Goal: Task Accomplishment & Management: Manage account settings

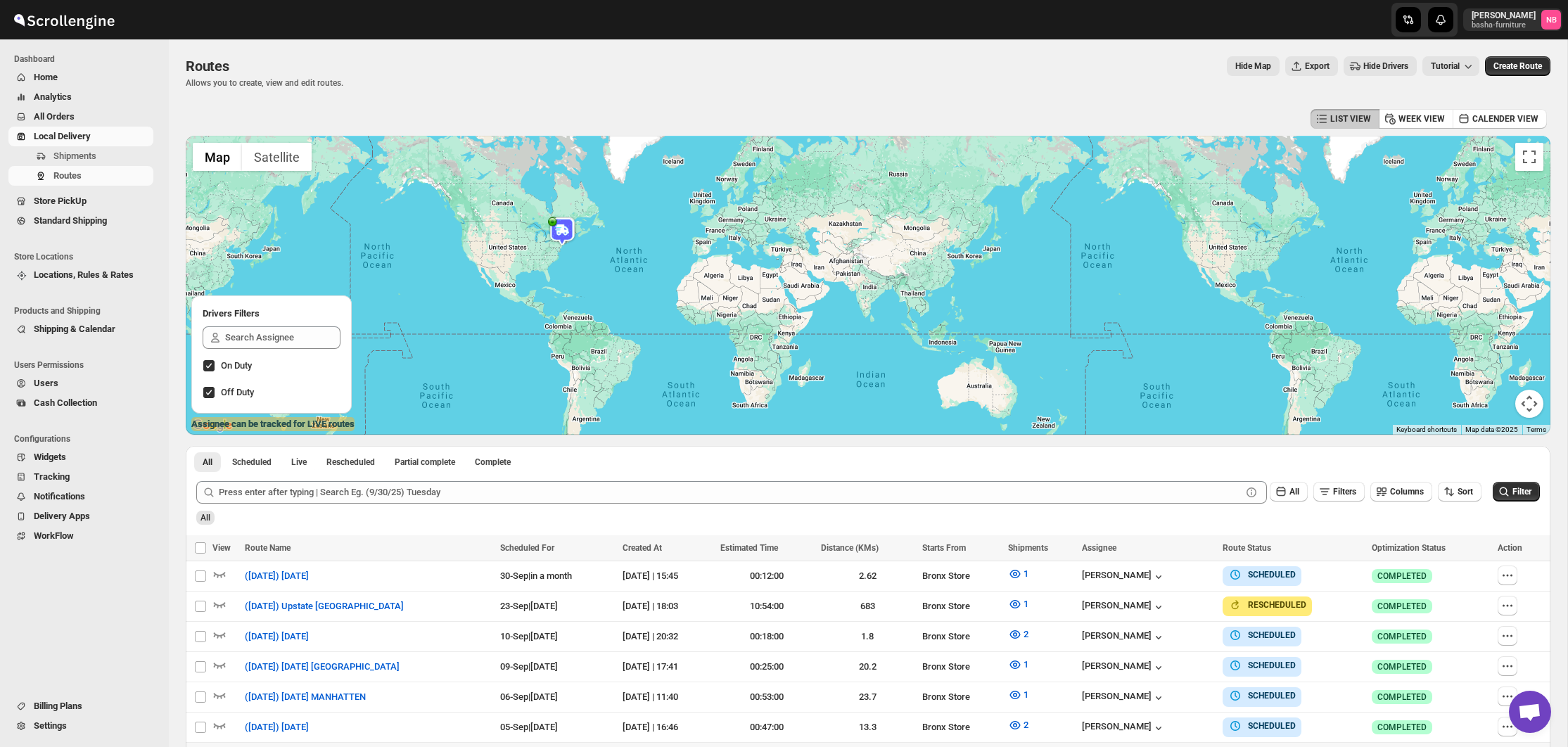
scroll to position [357, 0]
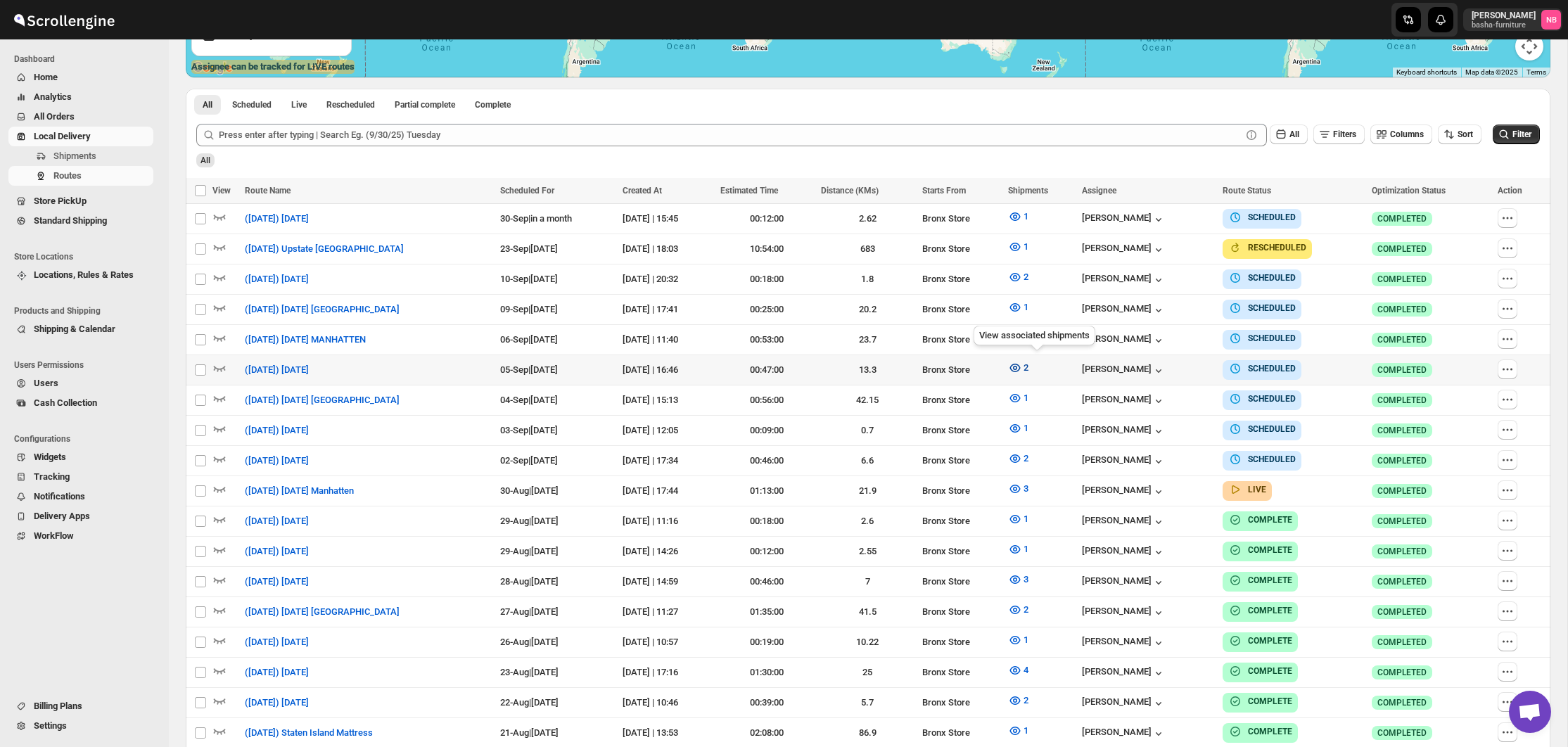
click at [1022, 365] on icon "button" at bounding box center [1015, 368] width 14 height 14
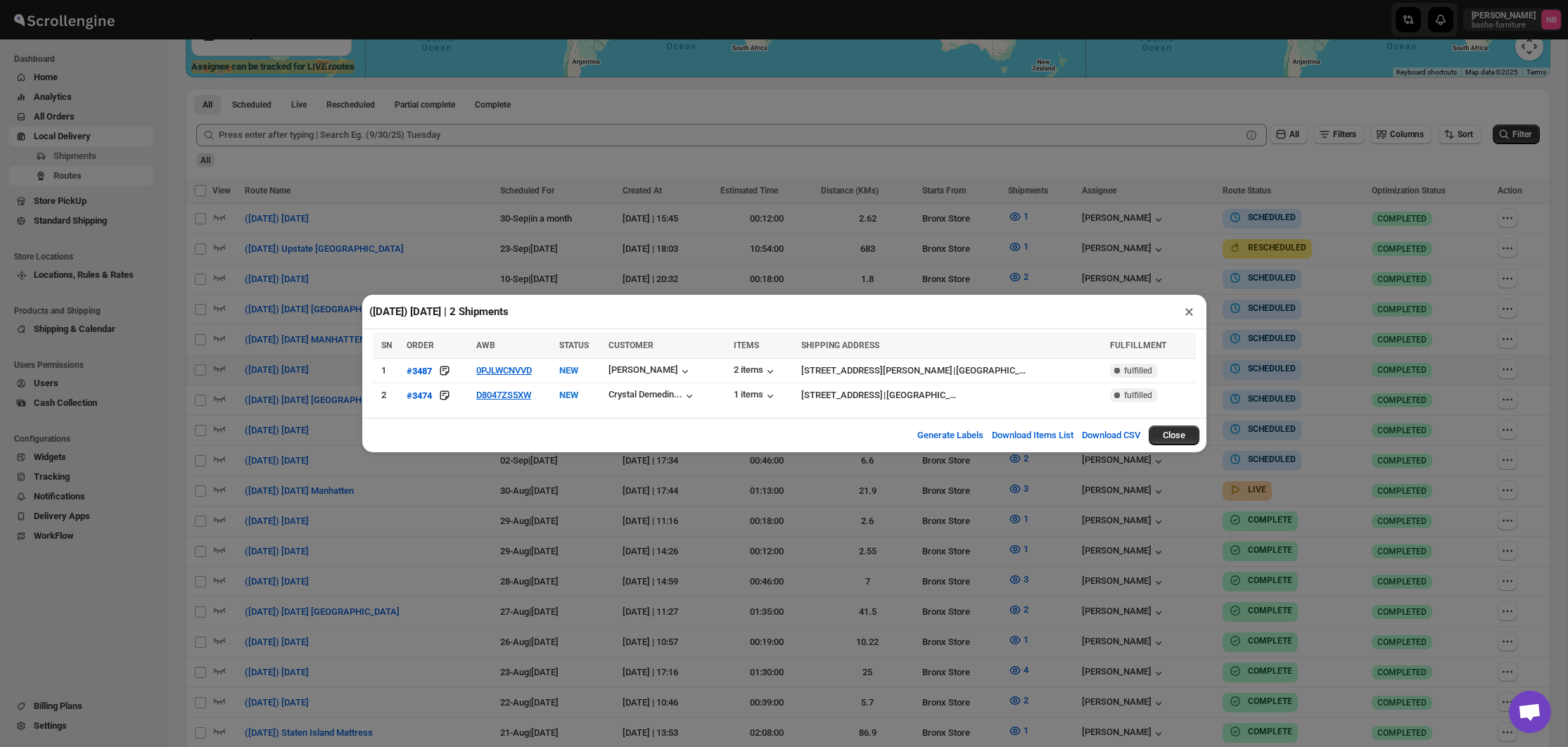
click at [563, 526] on div "([DATE]) [DATE] | 2 Shipments × SN ORDER AWB STATUS CUSTOMER ITEMS SHIPPING ADD…" at bounding box center [784, 374] width 1568 height 747
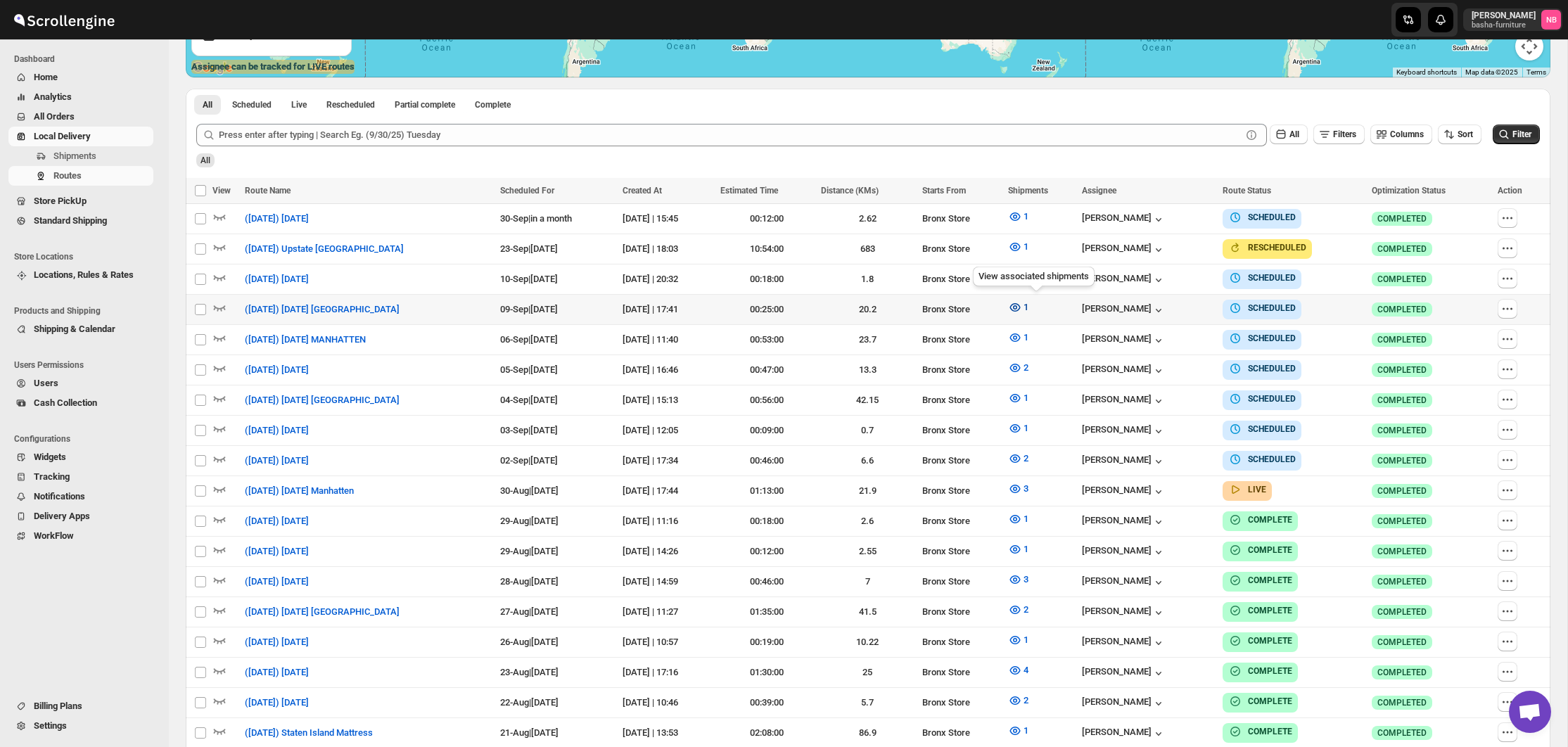
click at [1022, 309] on icon "button" at bounding box center [1015, 308] width 14 height 14
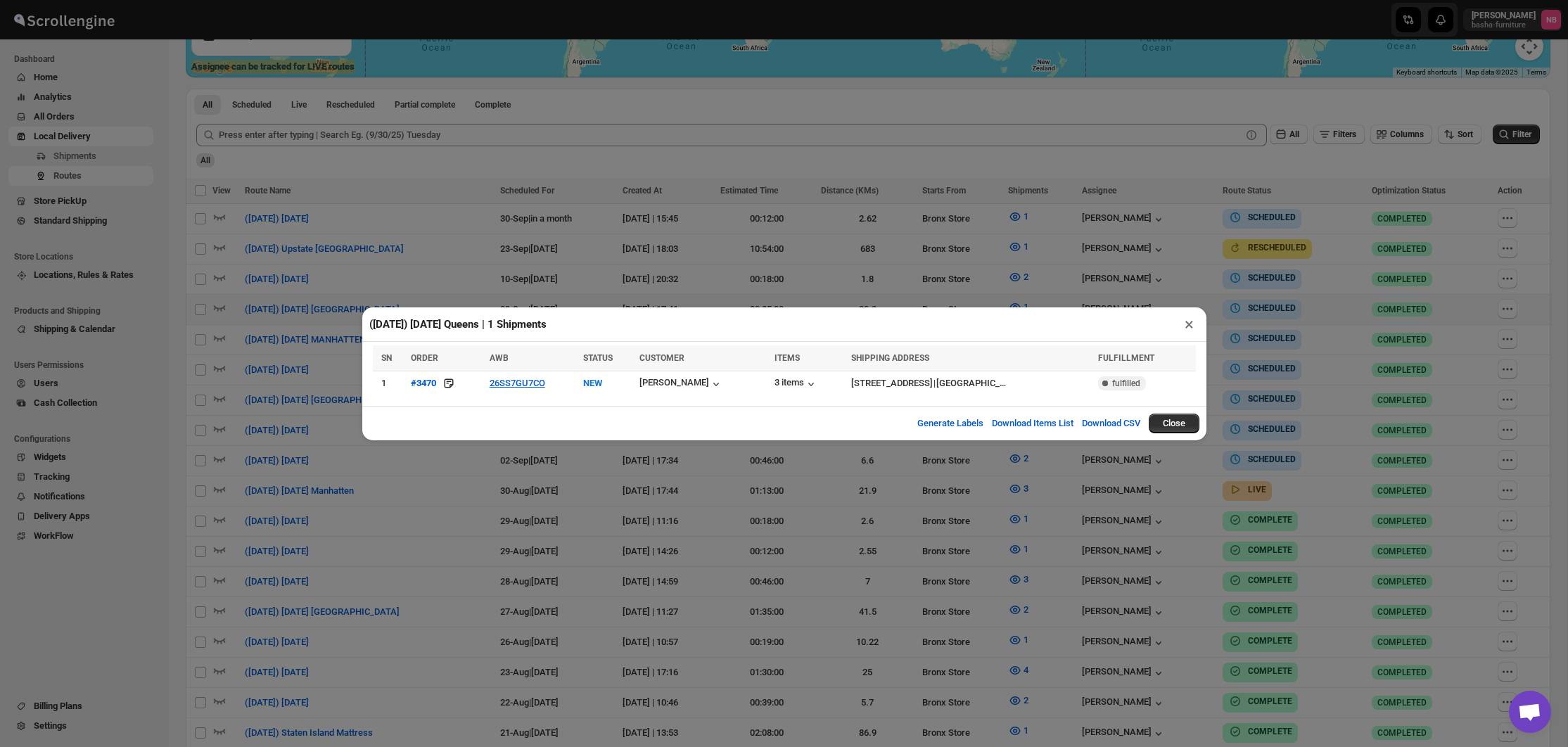
click at [523, 516] on div "([DATE]) [DATE] Queens | 1 Shipments × SN ORDER AWB STATUS CUSTOMER ITEMS SHIPP…" at bounding box center [784, 374] width 1568 height 747
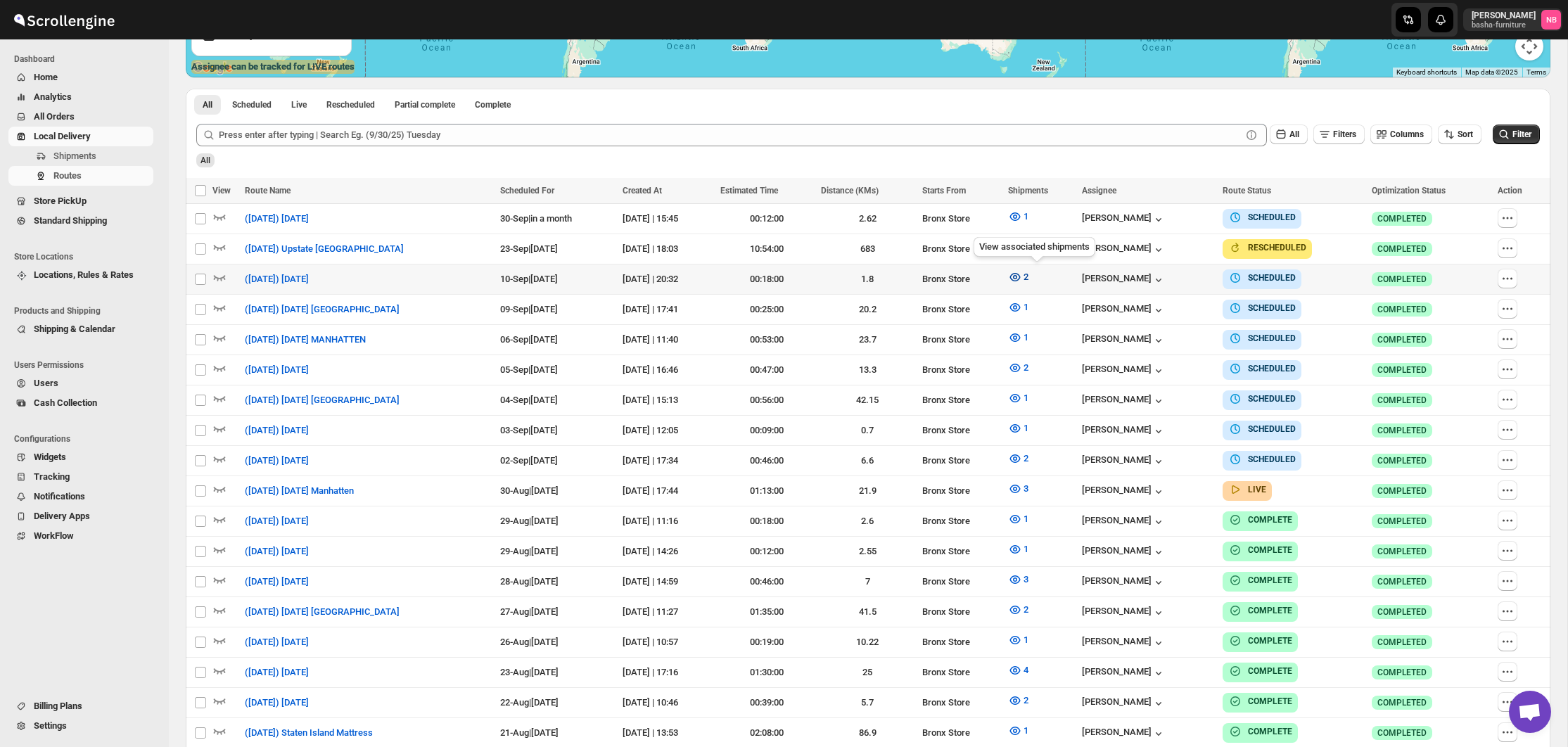
click at [1037, 274] on button "2" at bounding box center [1018, 277] width 37 height 23
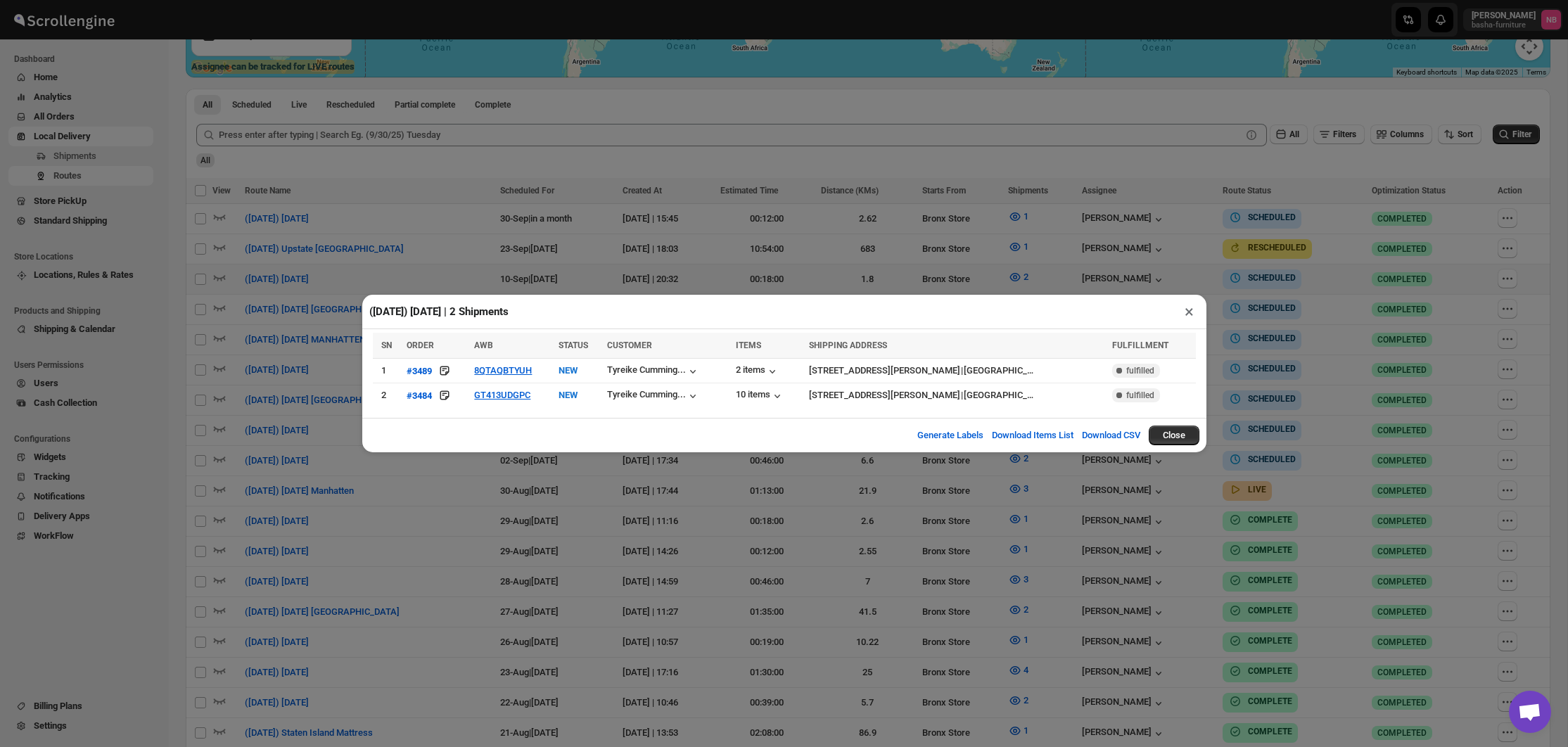
click at [432, 483] on div "([DATE]) [DATE] | 2 Shipments × SN ORDER AWB STATUS CUSTOMER ITEMS SHIPPING ADD…" at bounding box center [784, 374] width 1568 height 747
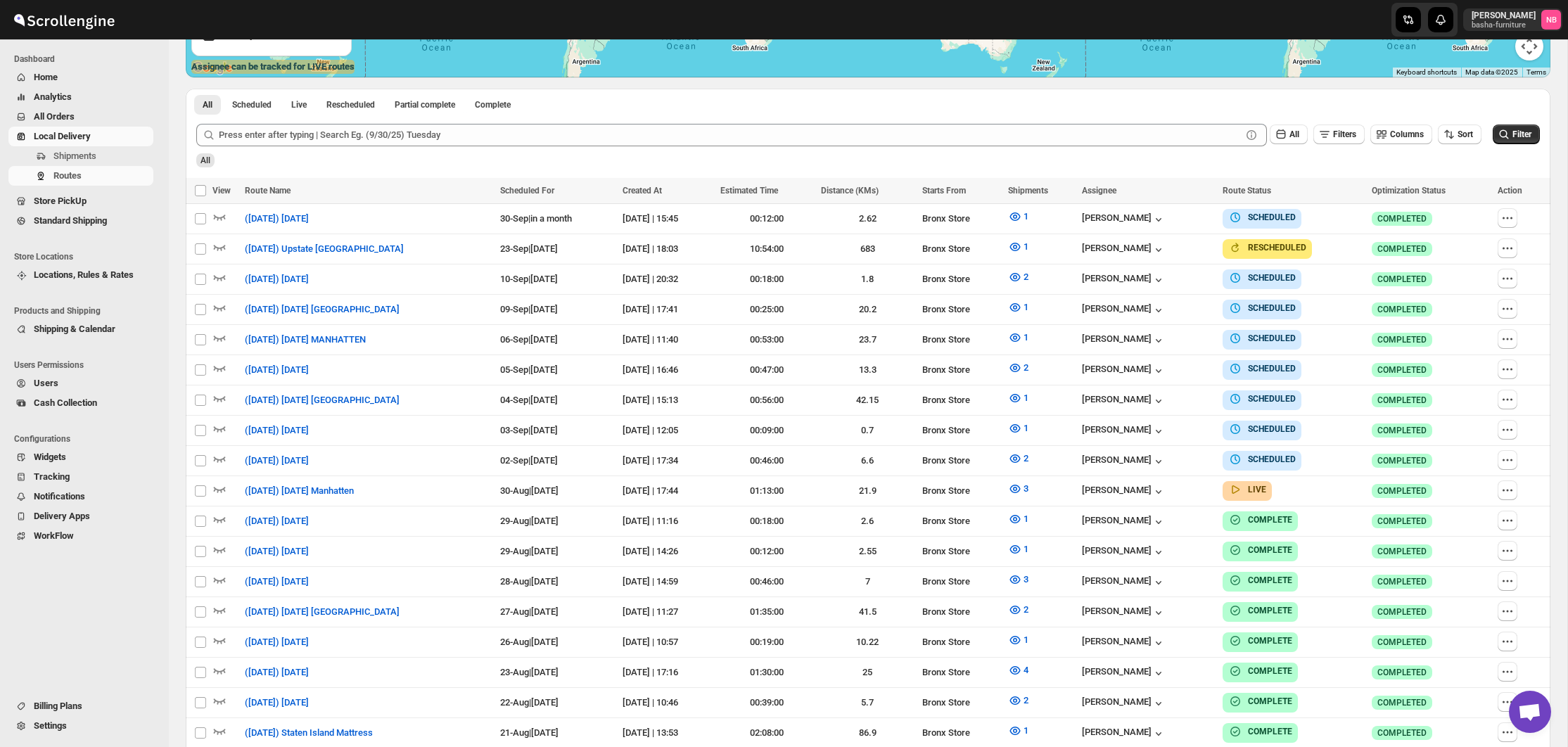
click at [78, 118] on span "All Orders" at bounding box center [91, 117] width 116 height 14
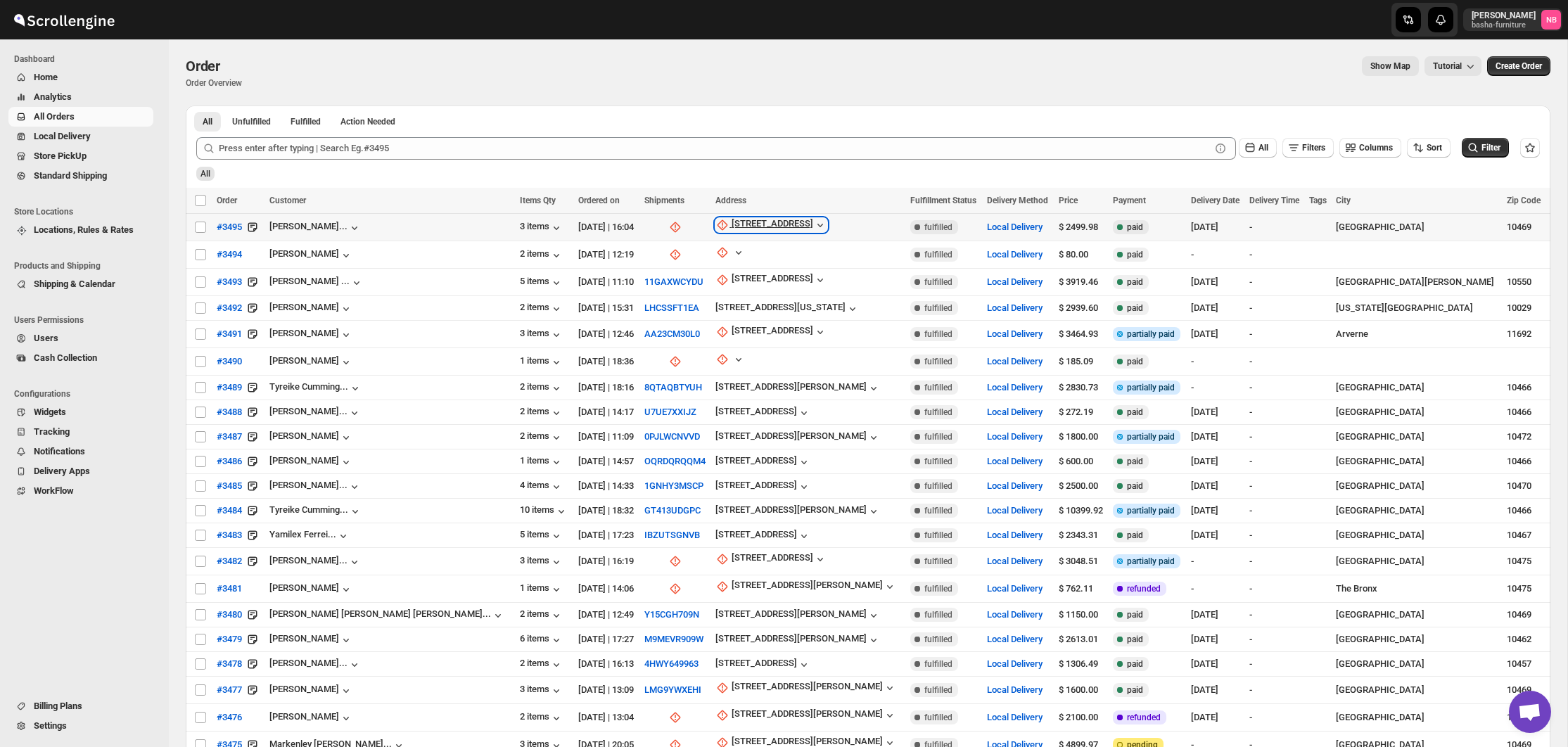
drag, startPoint x: 733, startPoint y: 222, endPoint x: 731, endPoint y: 231, distance: 9.2
click at [733, 222] on div "[STREET_ADDRESS]" at bounding box center [772, 226] width 81 height 14
click at [708, 309] on button "Update manually" at bounding box center [714, 300] width 101 height 23
select select "US"
select select "[US_STATE]"
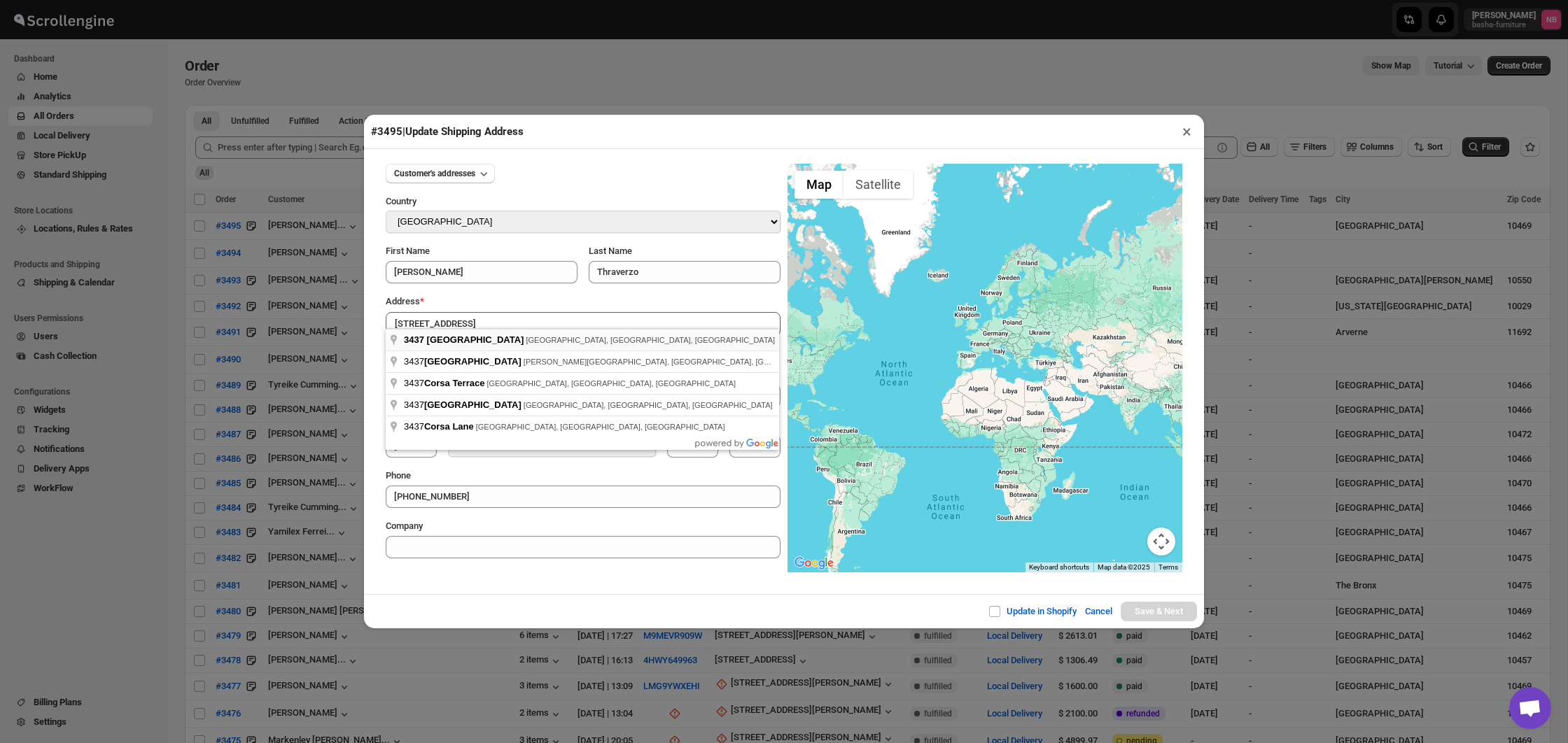
type input "[STREET_ADDRESS]"
drag, startPoint x: 562, startPoint y: 339, endPoint x: 576, endPoint y: 340, distance: 14.0
type input "[GEOGRAPHIC_DATA]"
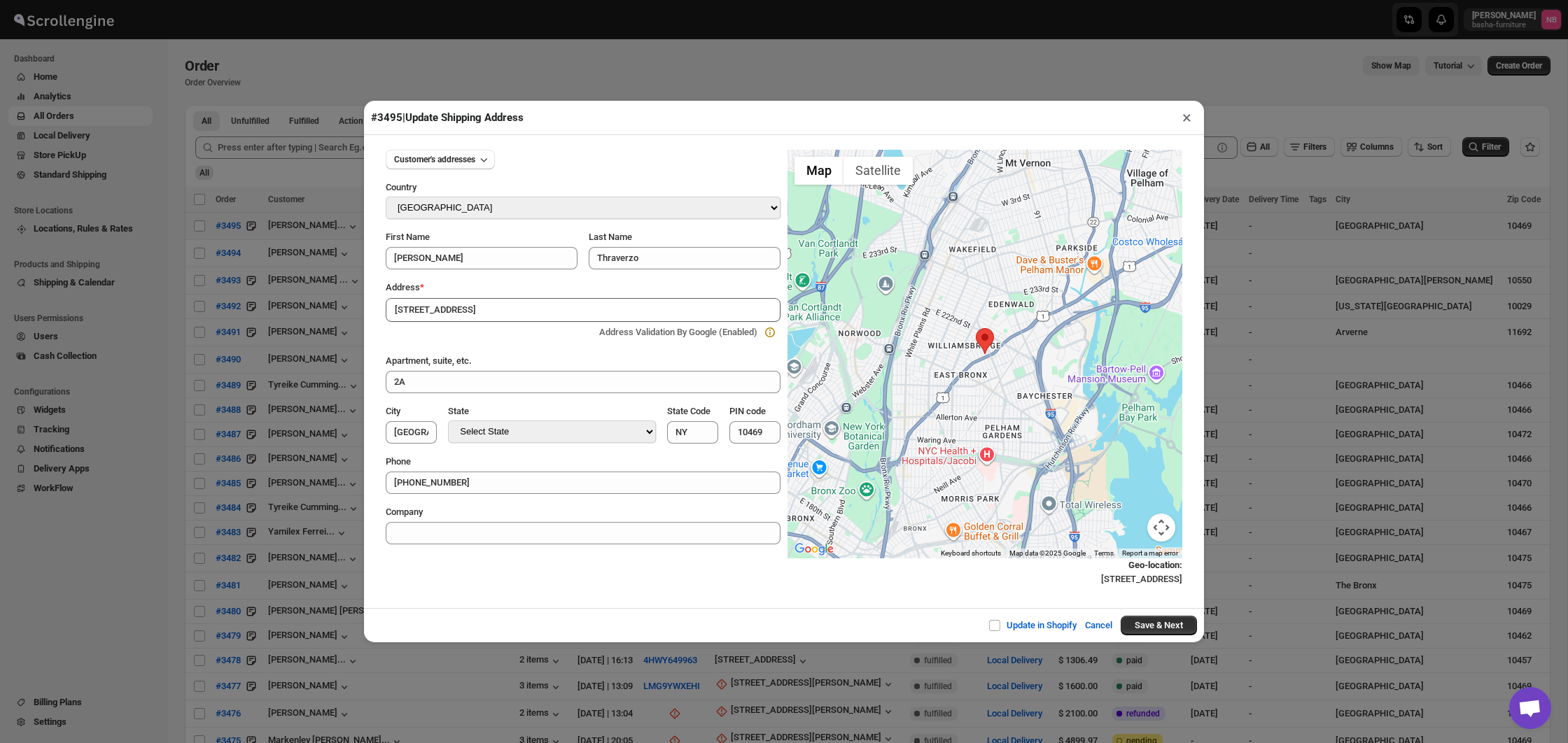
drag, startPoint x: 1145, startPoint y: 625, endPoint x: 1162, endPoint y: 590, distance: 38.9
click at [1146, 625] on button "Save & Next" at bounding box center [1158, 625] width 76 height 20
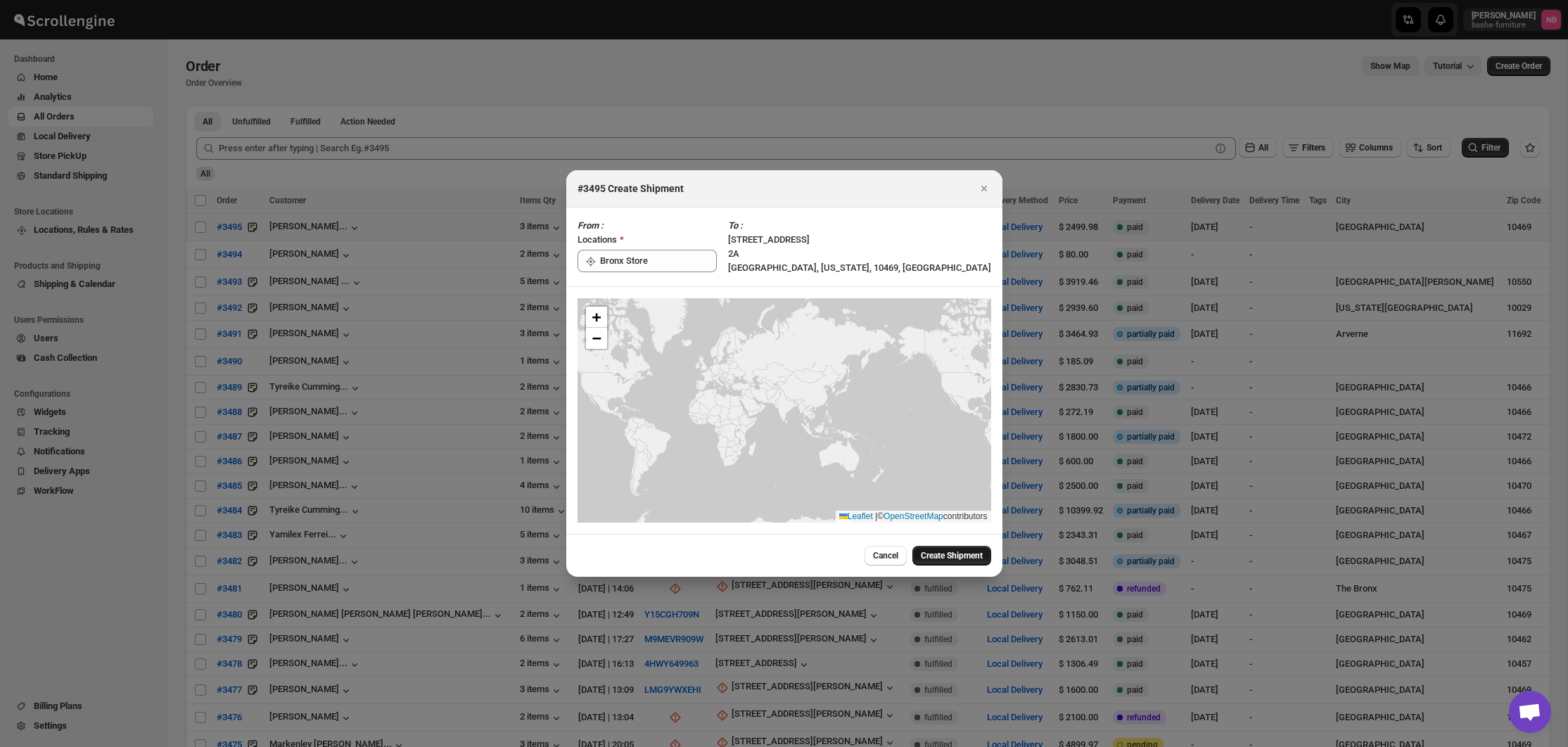
click at [958, 558] on span "Create Shipment" at bounding box center [952, 556] width 62 height 11
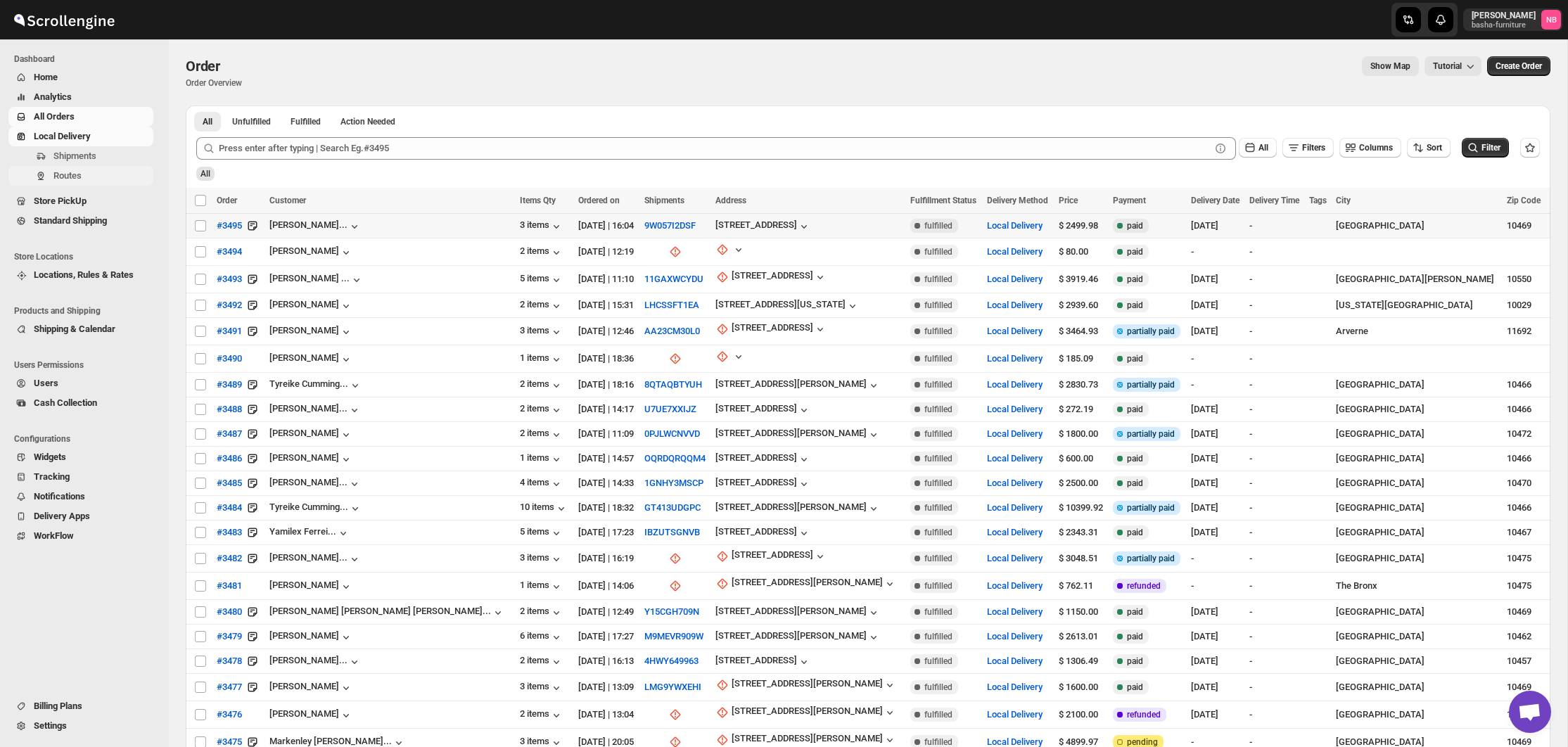
click at [106, 182] on span "Routes" at bounding box center [102, 176] width 97 height 14
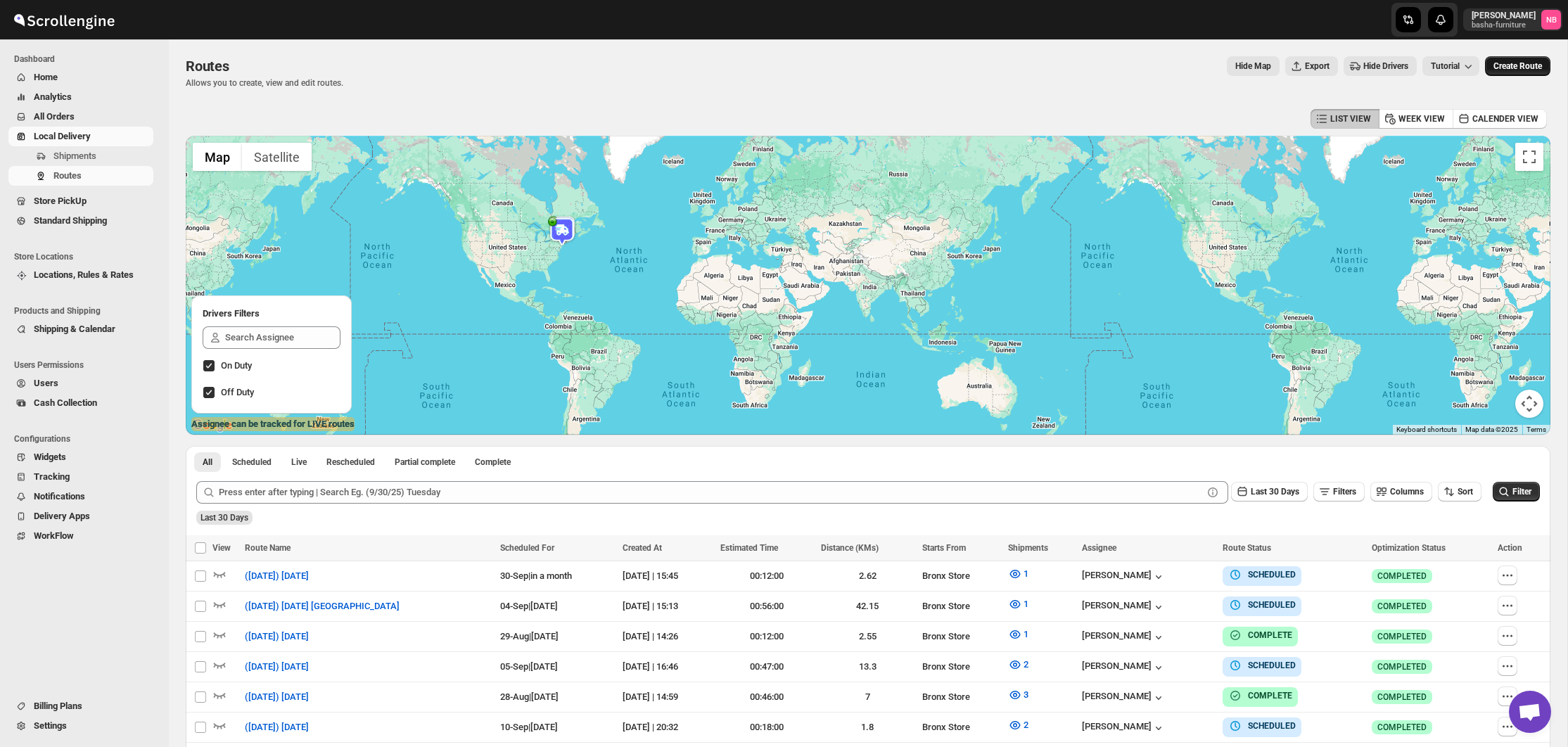
click at [1526, 73] on button "Create Route" at bounding box center [1517, 66] width 66 height 20
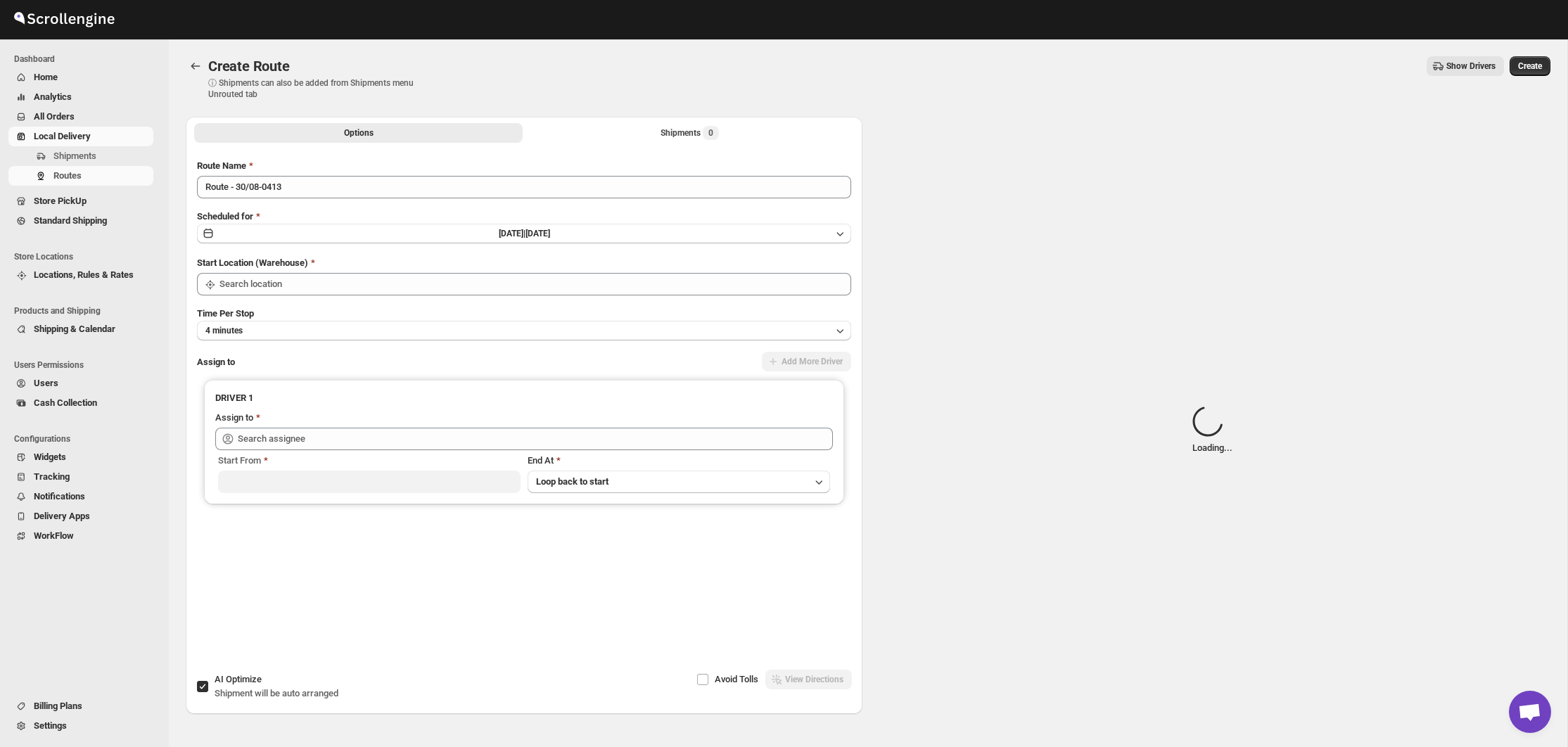
type input "Not Available"
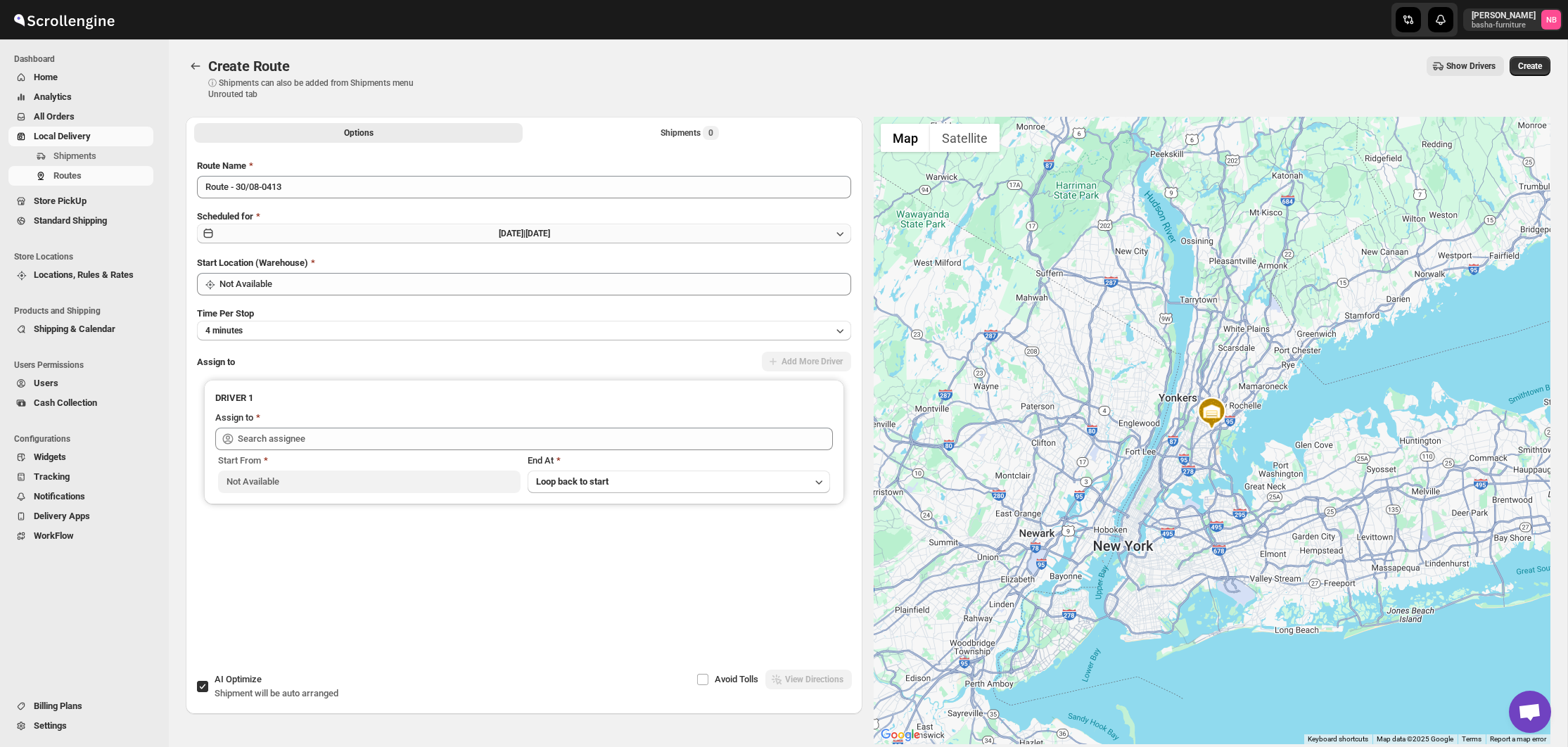
click at [773, 233] on button "[DATE] | [DATE]" at bounding box center [523, 234] width 654 height 20
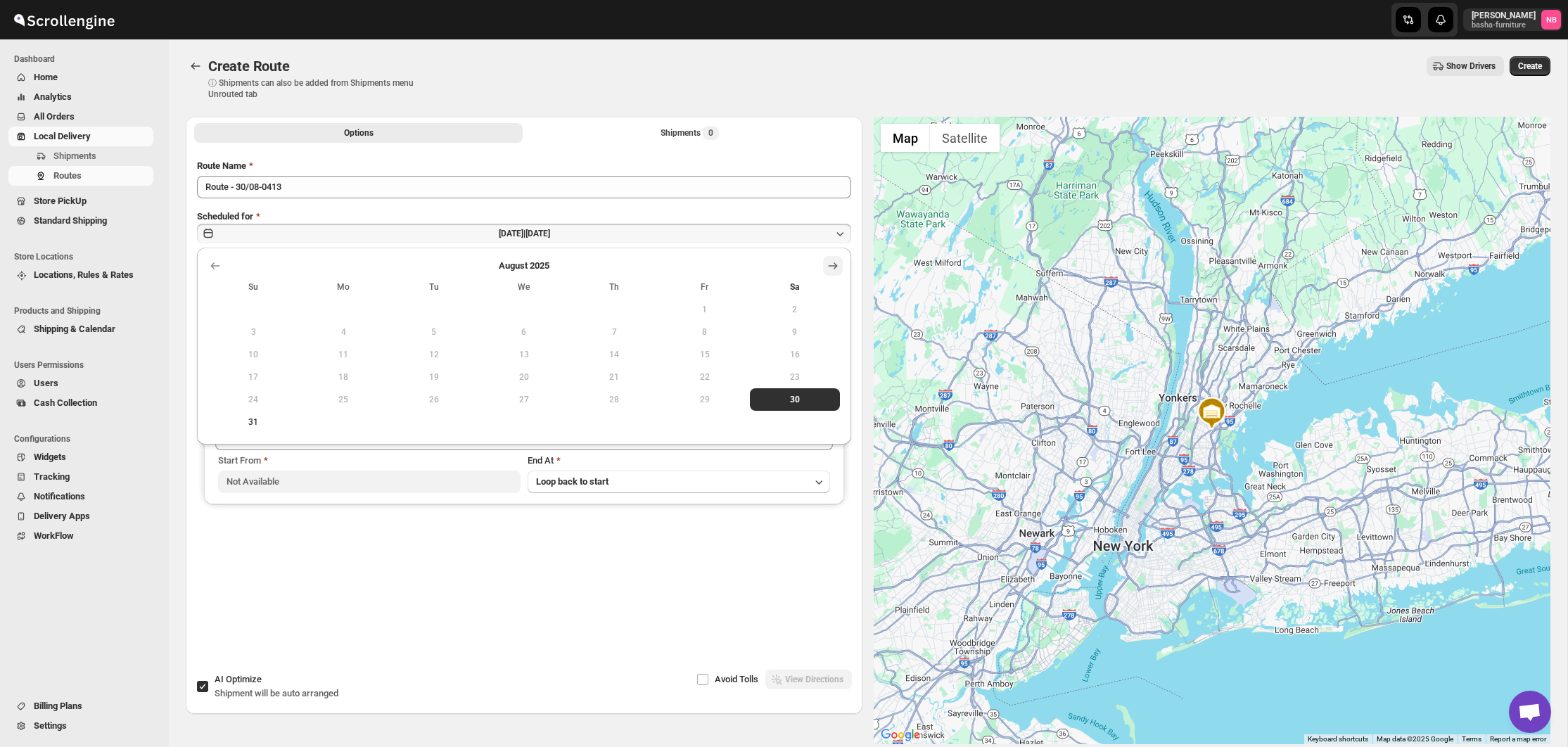
click at [841, 265] on button "Show next month, September 2025" at bounding box center [833, 266] width 20 height 20
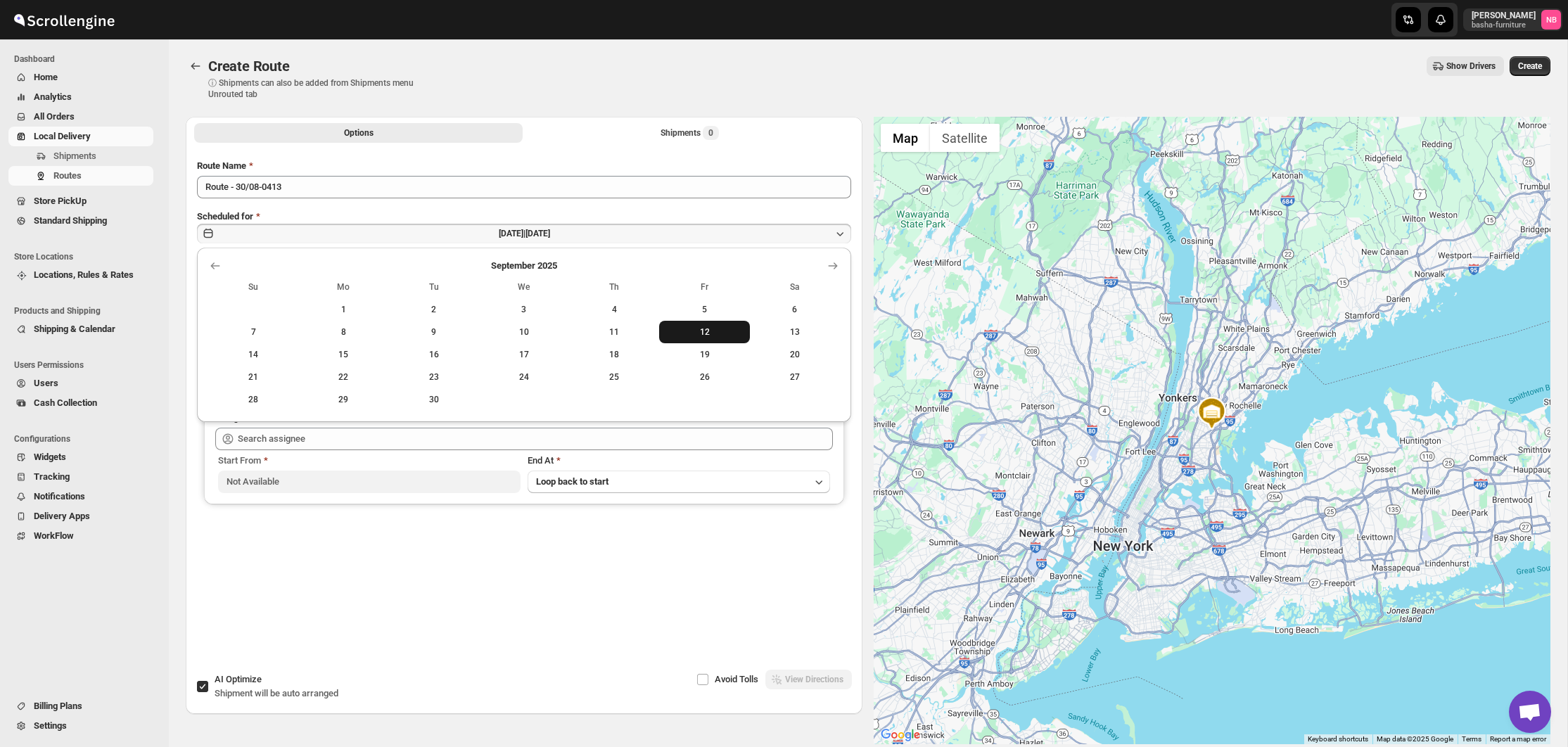
click at [731, 334] on span "12" at bounding box center [704, 332] width 78 height 11
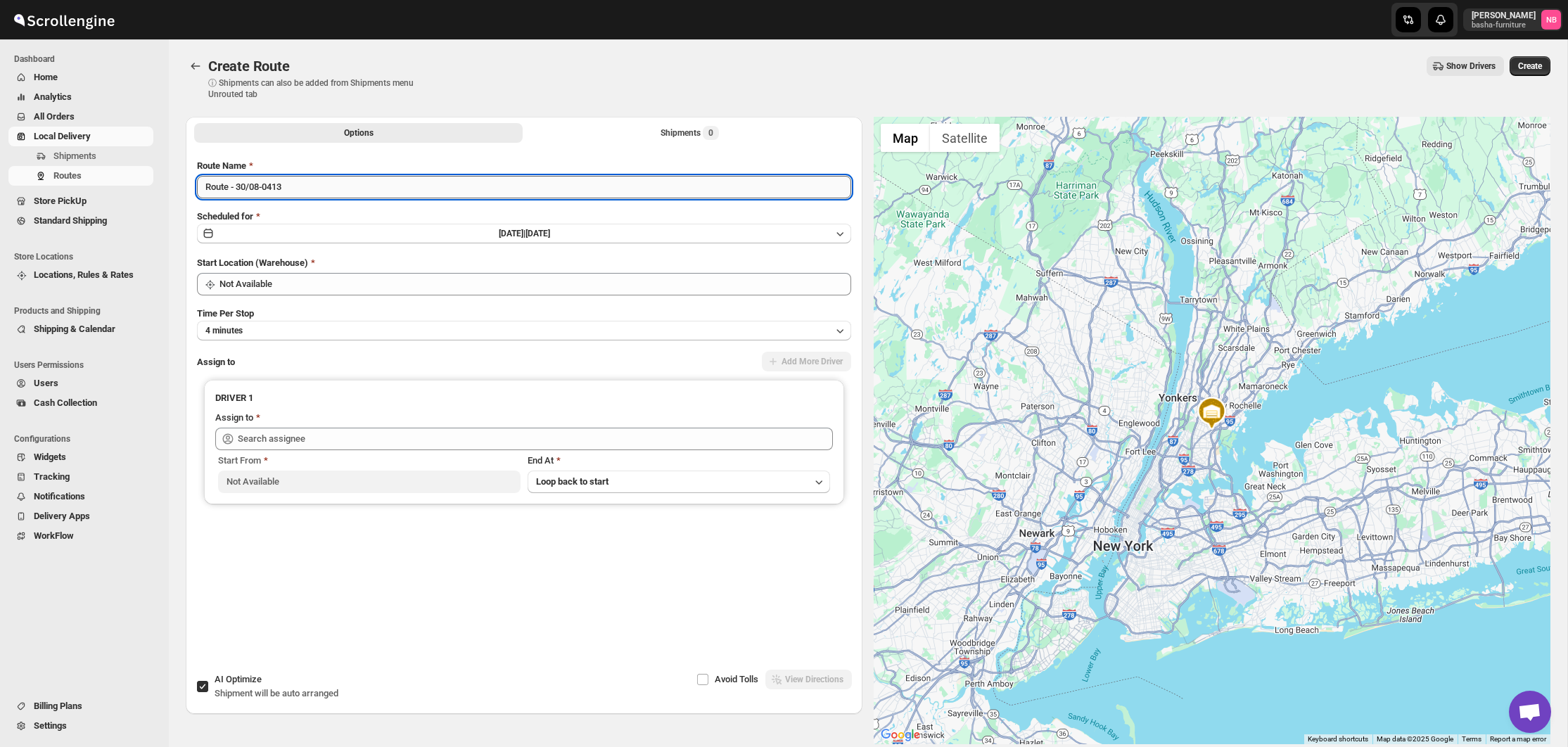
click at [475, 184] on input "Route - 30/08-0413" at bounding box center [523, 187] width 654 height 23
type input "([DATE]) [DATE]"
click at [474, 269] on div "Start Location (Warehouse)" at bounding box center [523, 263] width 654 height 14
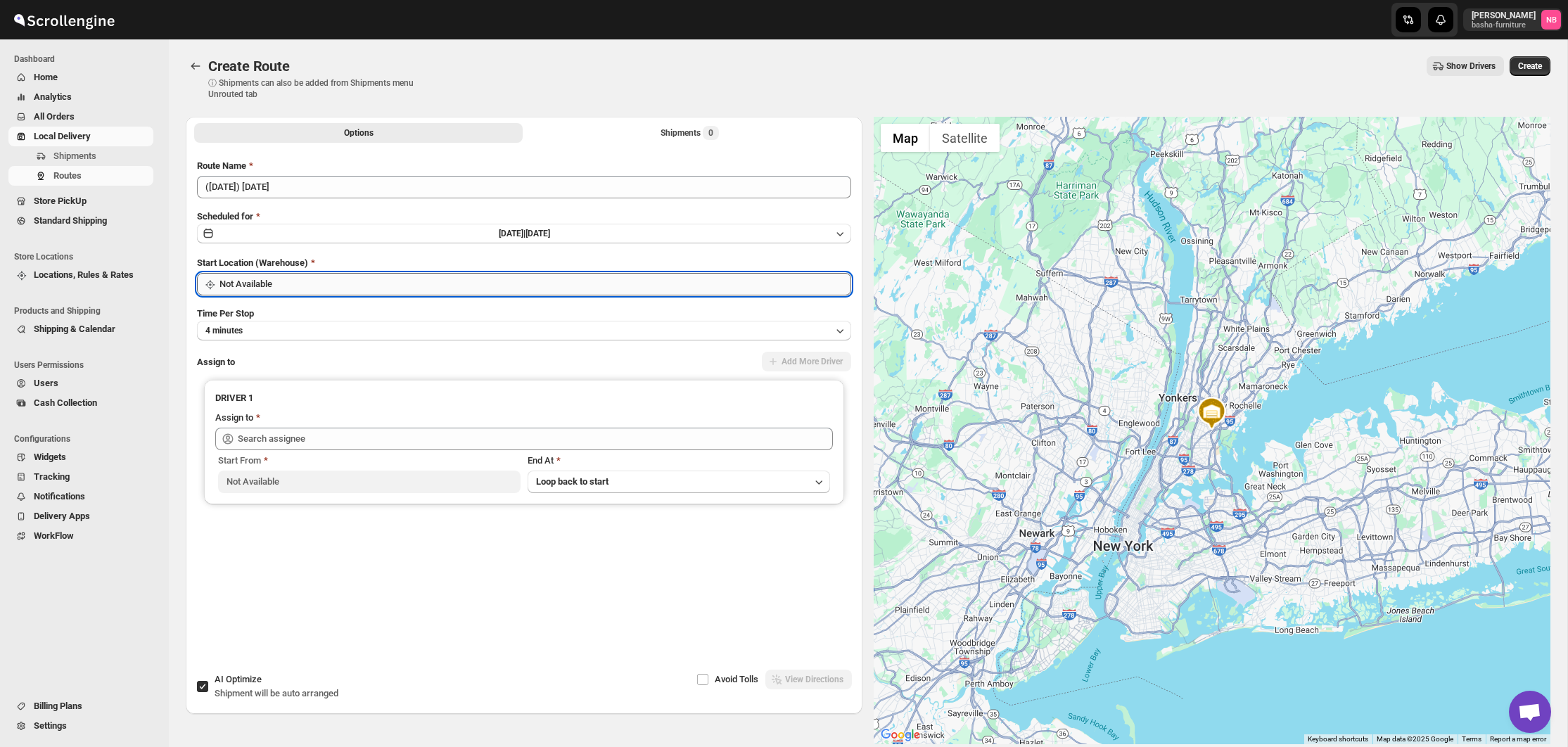
click at [469, 275] on input "Not Available" at bounding box center [535, 284] width 632 height 23
click at [432, 340] on div "Bronx Store | [GEOGRAPHIC_DATA]" at bounding box center [524, 341] width 626 height 14
type input "Bronx Store"
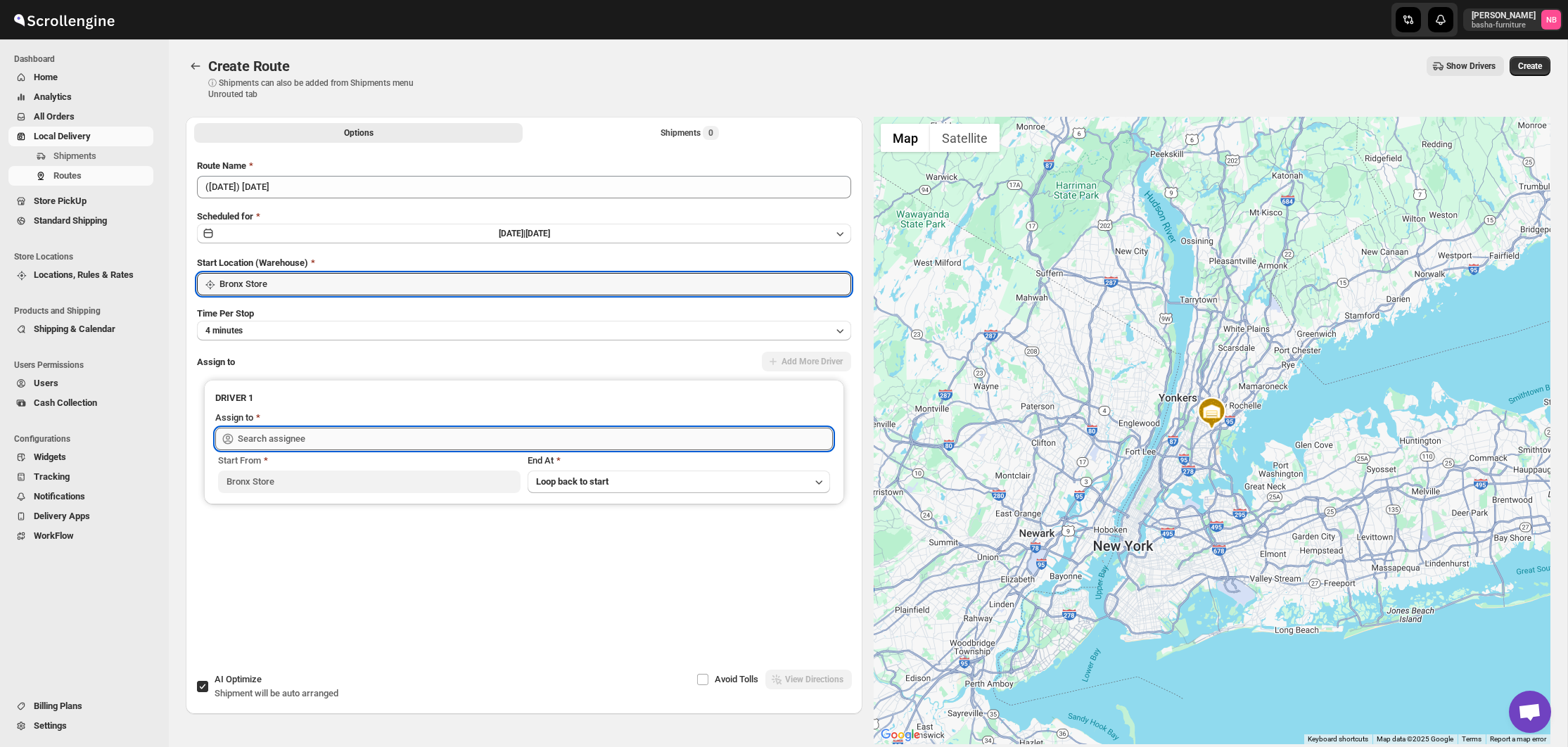
click at [375, 443] on input "text" at bounding box center [536, 438] width 595 height 23
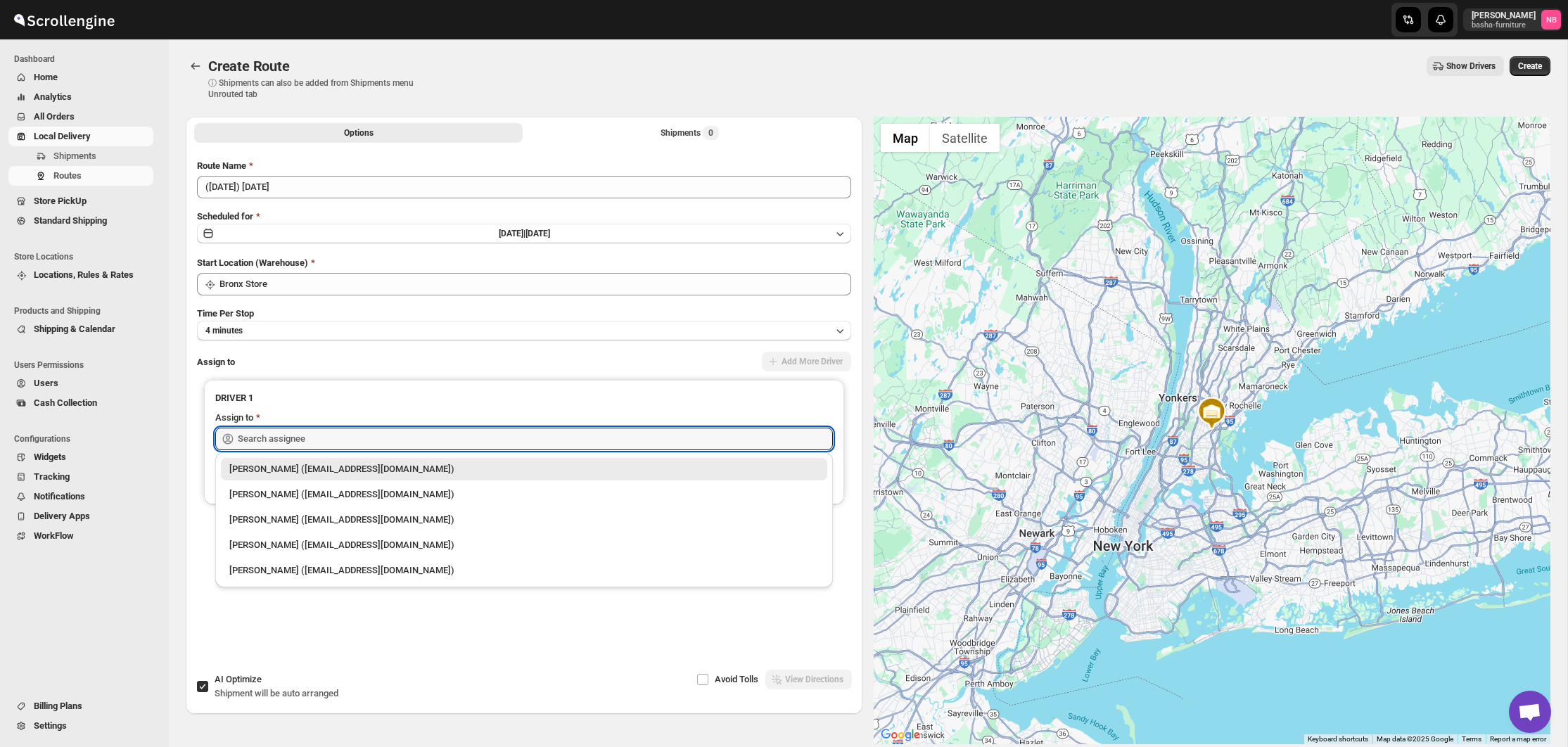
drag, startPoint x: 335, startPoint y: 492, endPoint x: 465, endPoint y: 466, distance: 132.6
click at [336, 492] on div "[PERSON_NAME] ([EMAIL_ADDRESS][DOMAIN_NAME])" at bounding box center [523, 494] width 589 height 14
type input "[PERSON_NAME] ([EMAIL_ADDRESS][DOMAIN_NAME])"
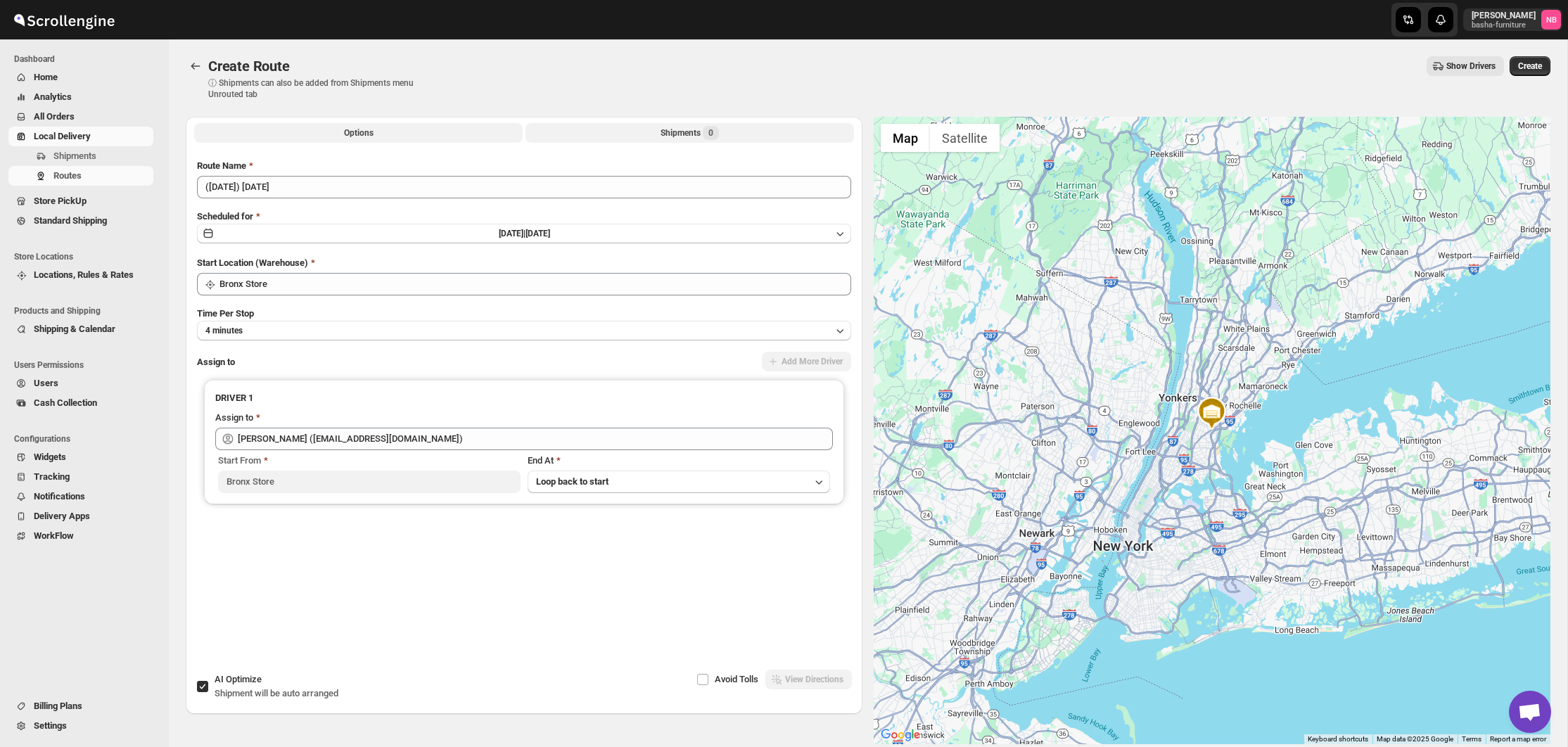
drag, startPoint x: 705, startPoint y: 123, endPoint x: 697, endPoint y: 132, distance: 12.0
click at [705, 123] on button "Shipments 0" at bounding box center [689, 133] width 328 height 20
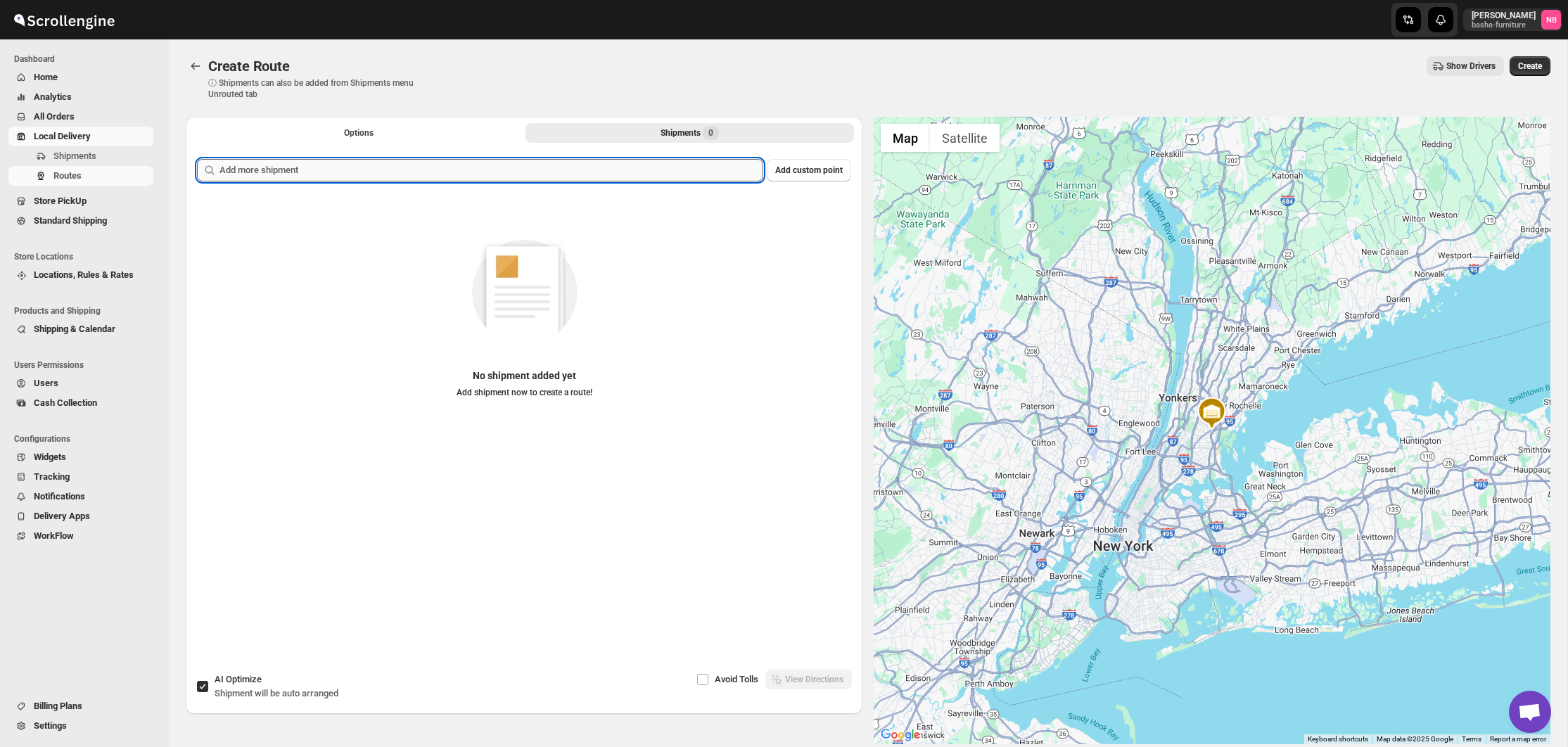
click at [659, 161] on input "text" at bounding box center [491, 170] width 544 height 23
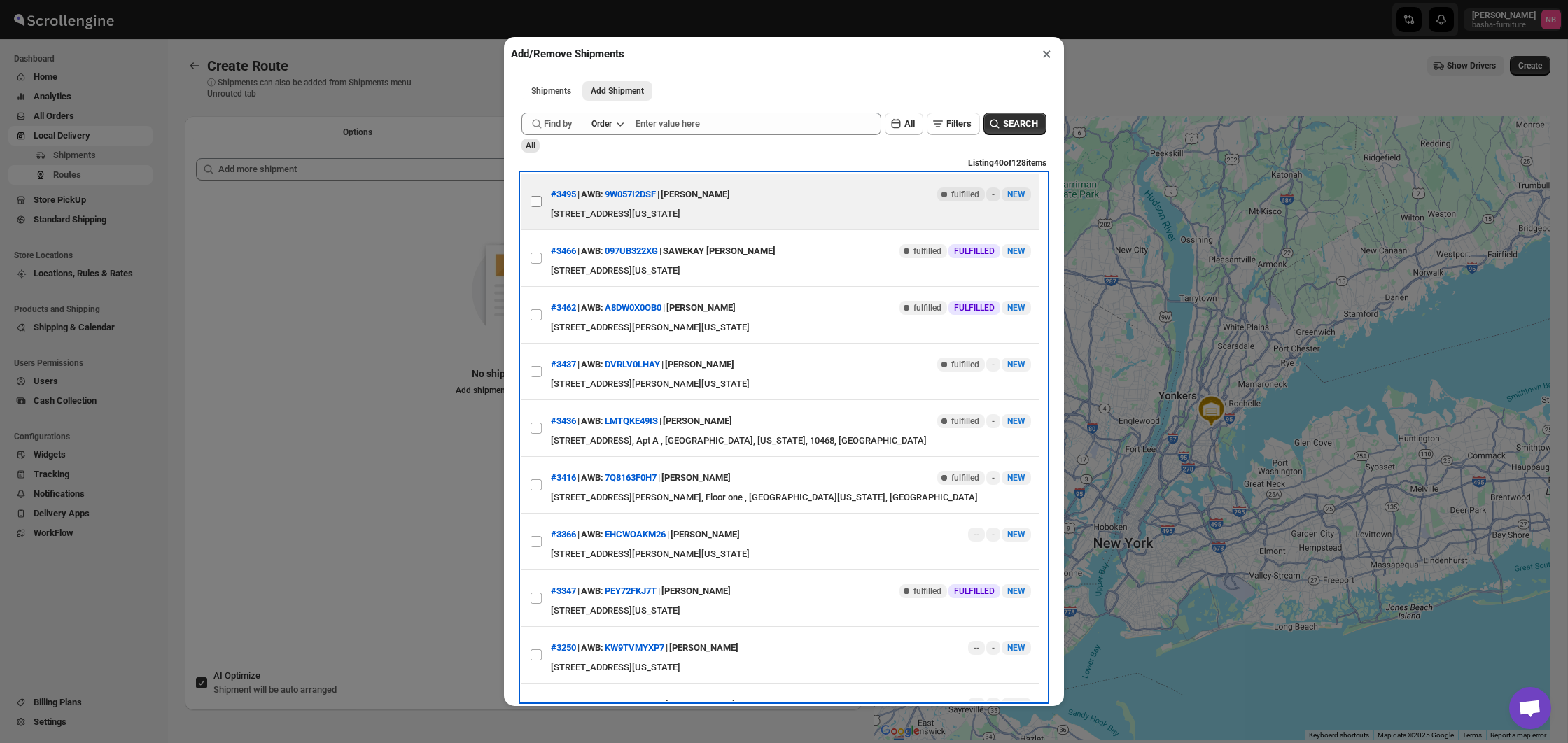
click at [539, 205] on input "View details for 68b35b72c0fa9a00bc70f7b1" at bounding box center [536, 201] width 11 height 11
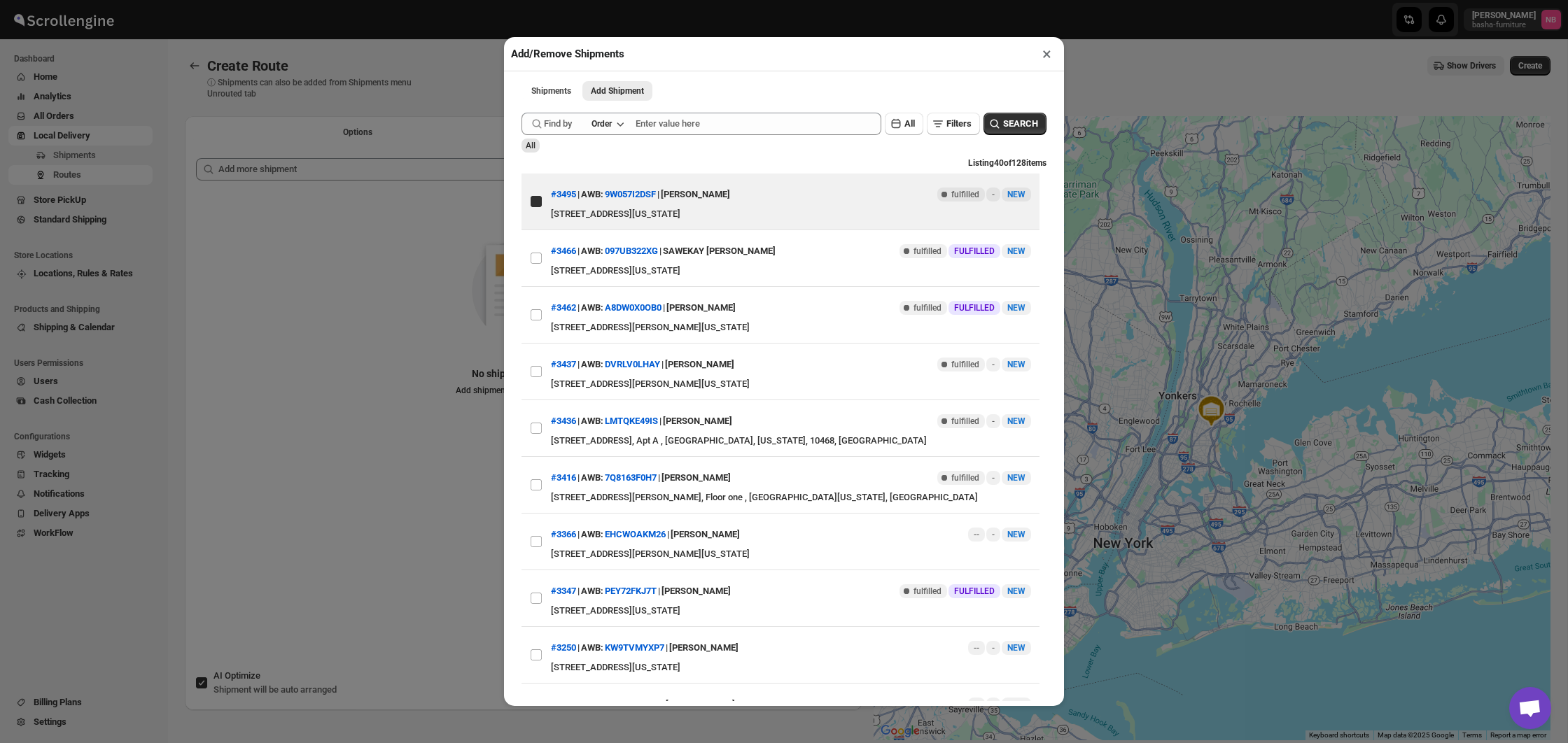
checkbox input "true"
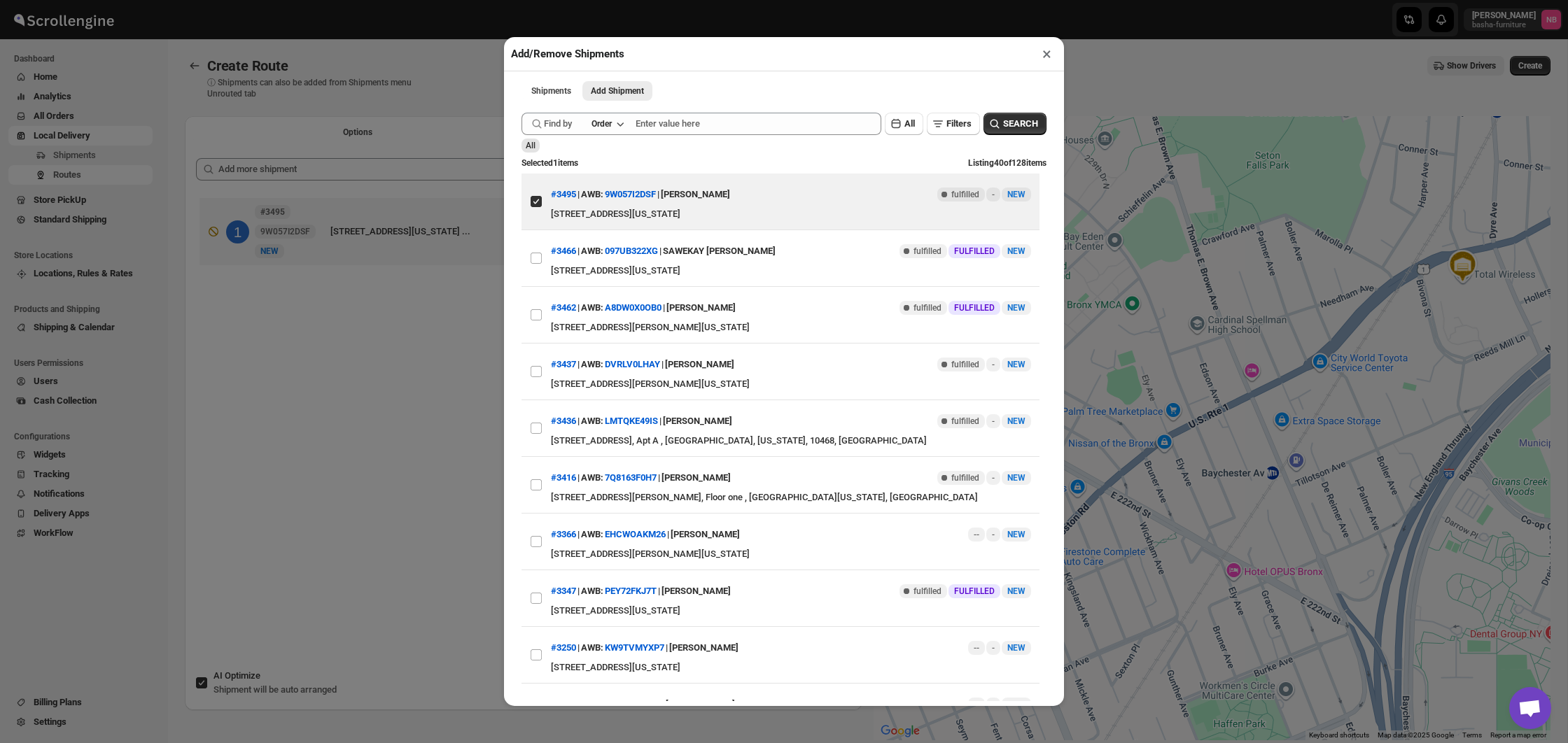
click at [332, 372] on div "Add/Remove Shipments × Shipments Add Shipment More views Shipments Add Shipment…" at bounding box center [784, 372] width 1568 height 743
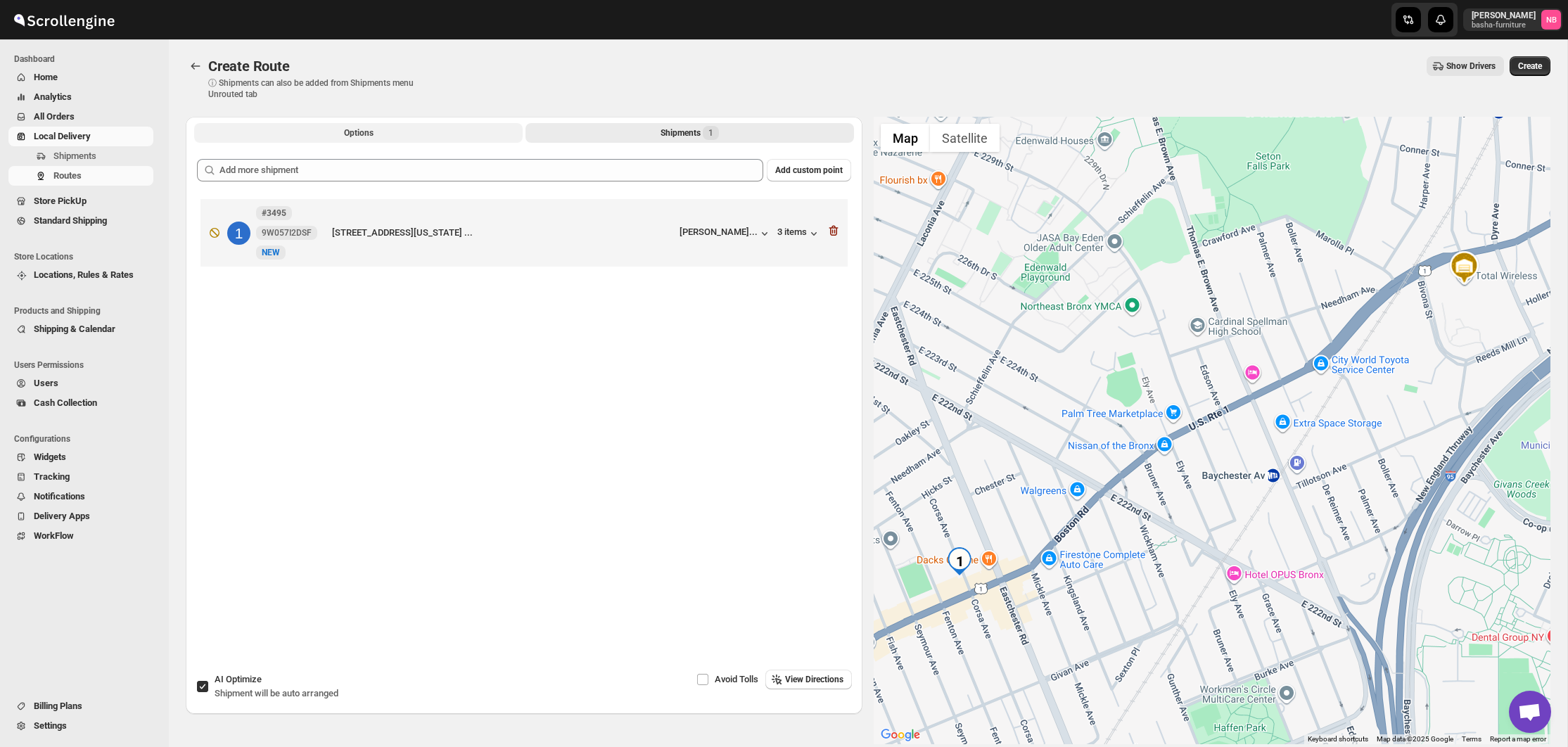
click at [438, 134] on button "Options" at bounding box center [358, 133] width 328 height 20
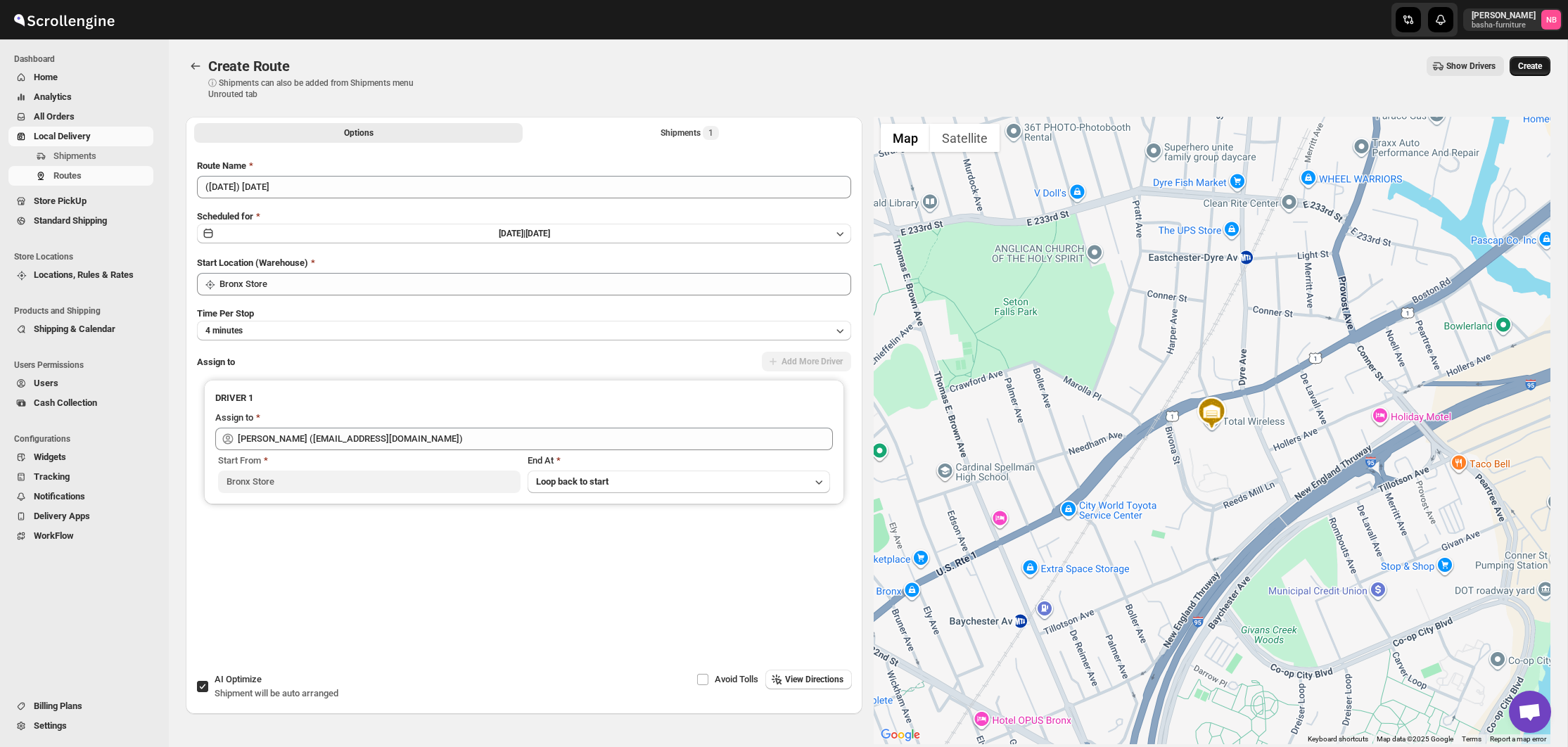
click at [1532, 62] on span "Create" at bounding box center [1530, 66] width 24 height 11
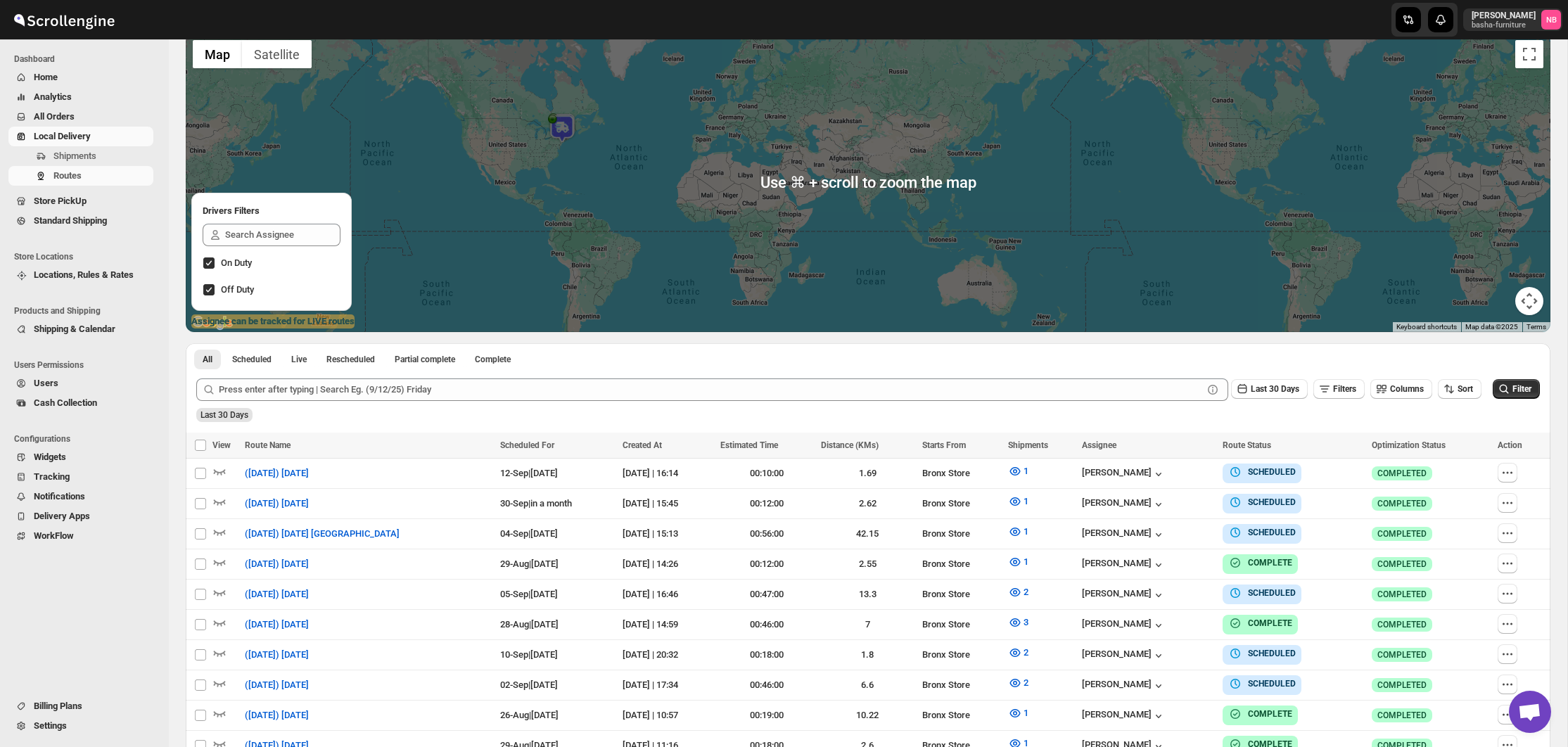
scroll to position [300, 0]
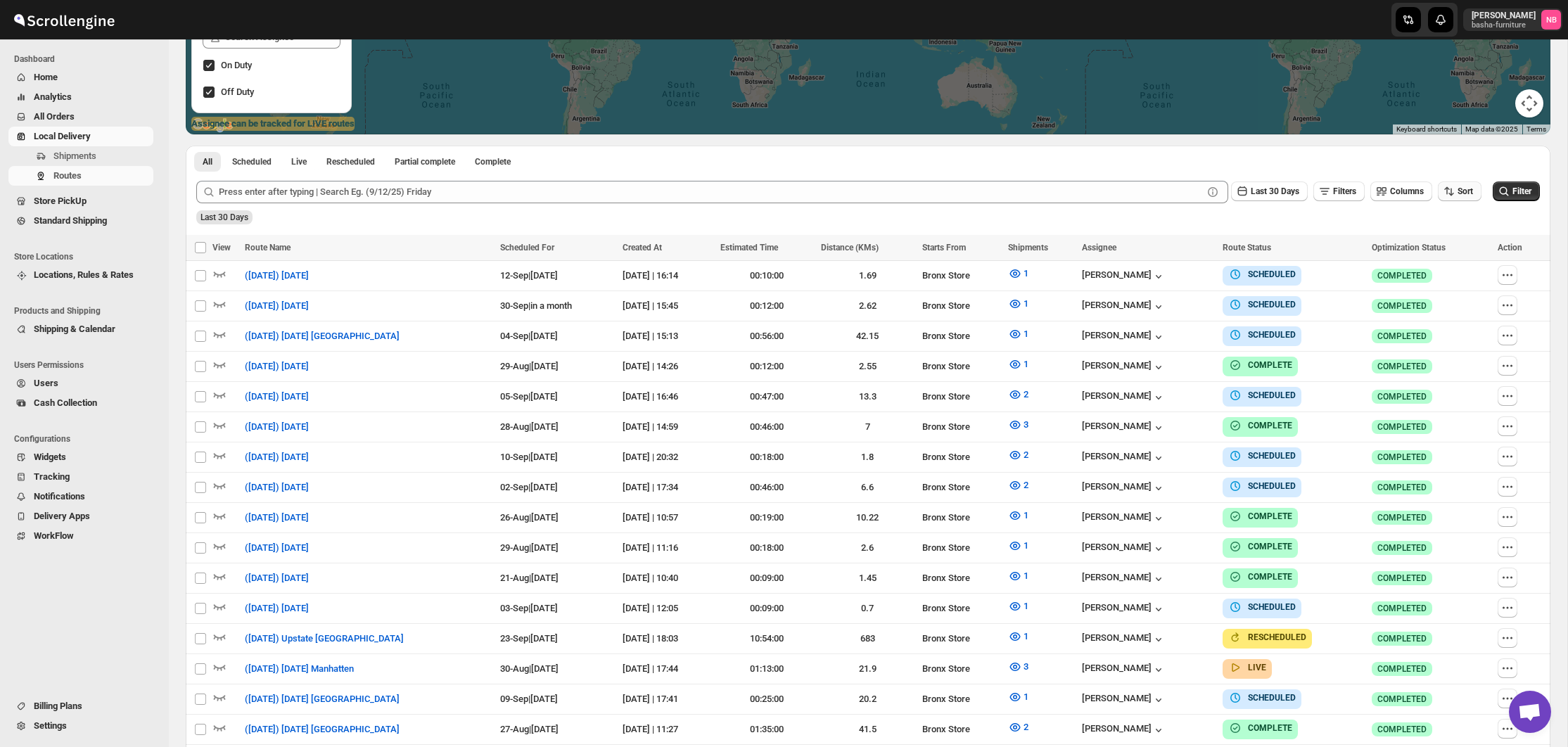
drag, startPoint x: 1438, startPoint y: 190, endPoint x: 1442, endPoint y: 200, distance: 10.8
click at [1438, 191] on button "Sort" at bounding box center [1460, 191] width 43 height 20
click at [1438, 278] on ul "Created Date Due Date Route Name Stops Status" at bounding box center [1454, 291] width 85 height 124
click at [1440, 273] on div "Due Date" at bounding box center [1434, 267] width 37 height 14
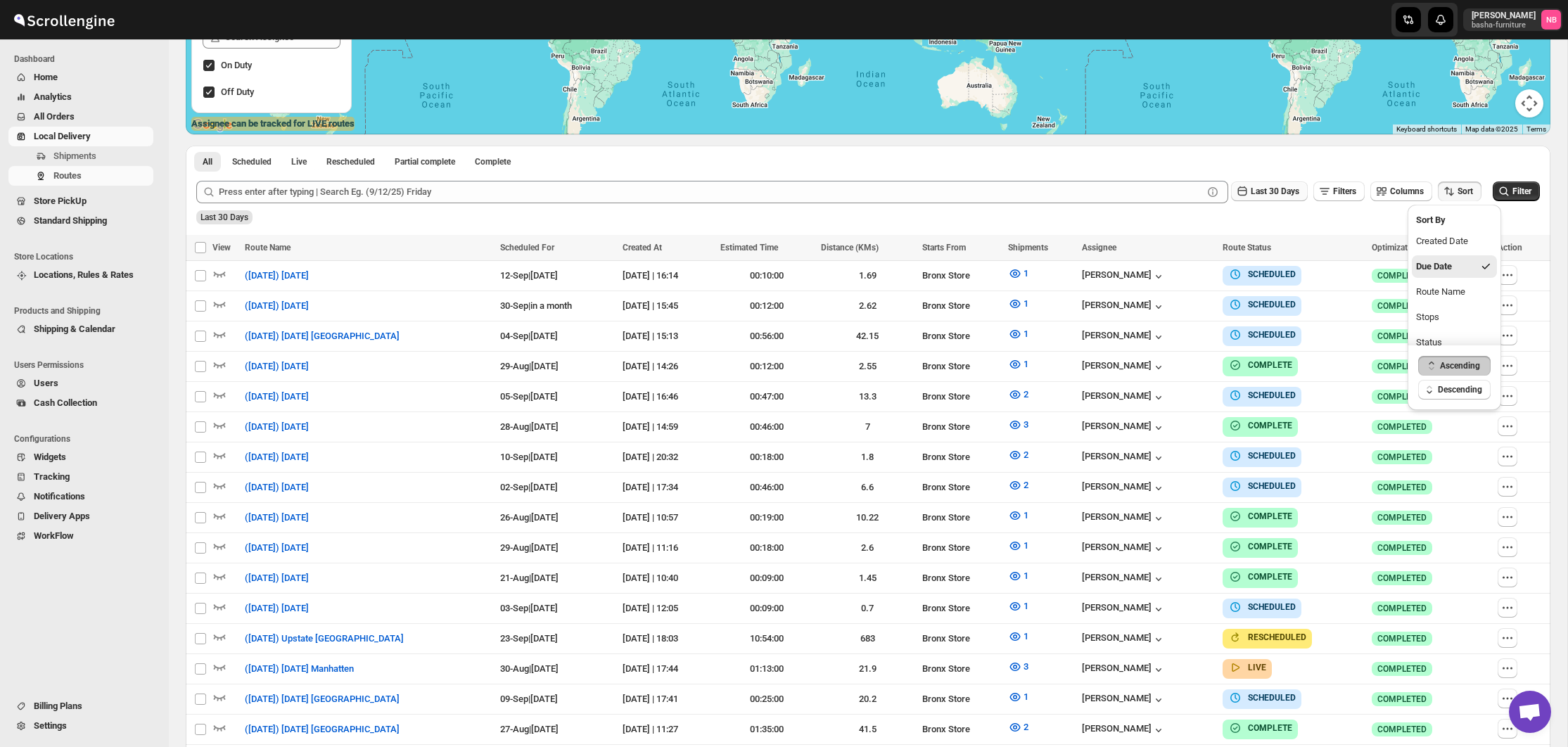
click at [1257, 199] on button "Last 30 Days" at bounding box center [1269, 191] width 77 height 20
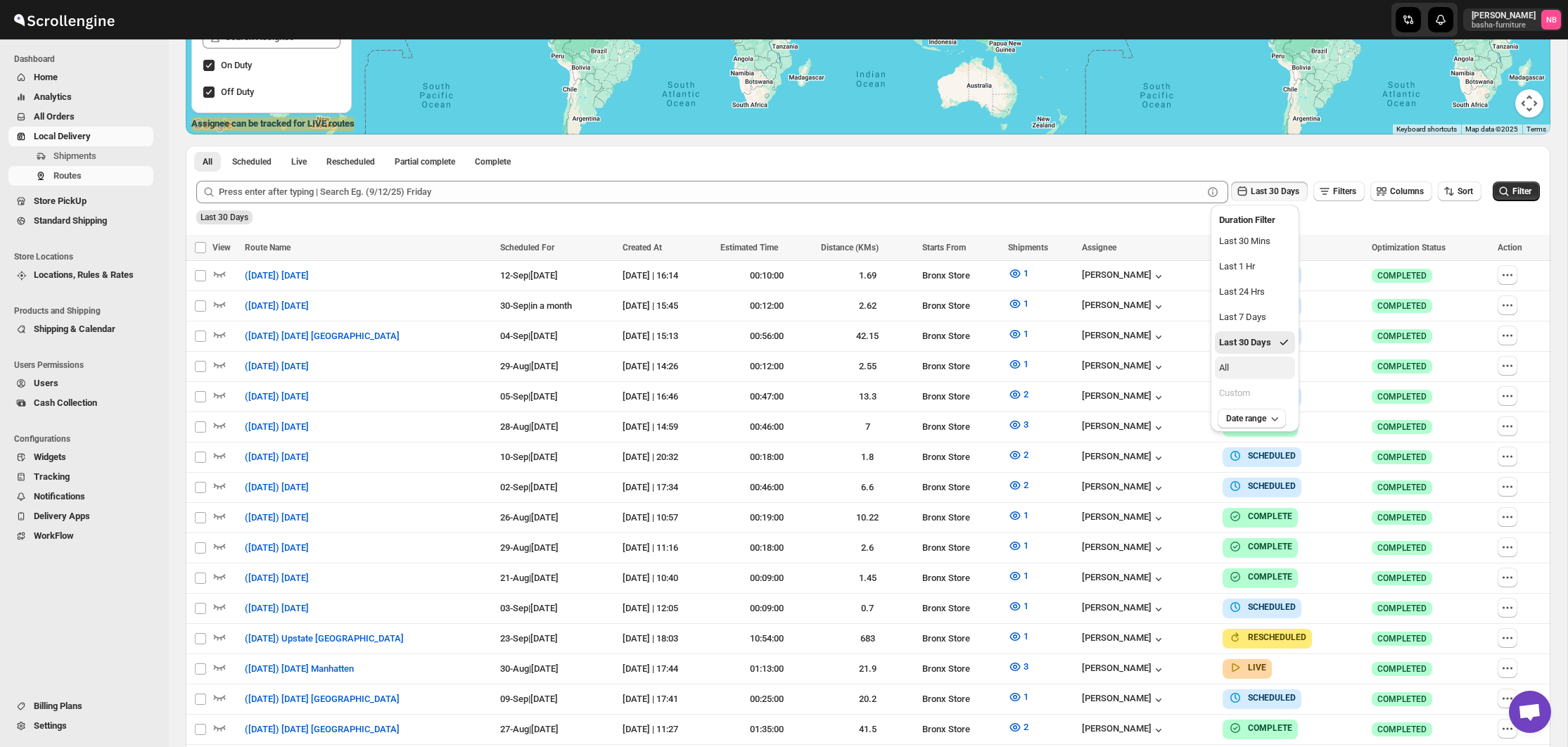
click at [1265, 375] on button "All" at bounding box center [1255, 367] width 80 height 23
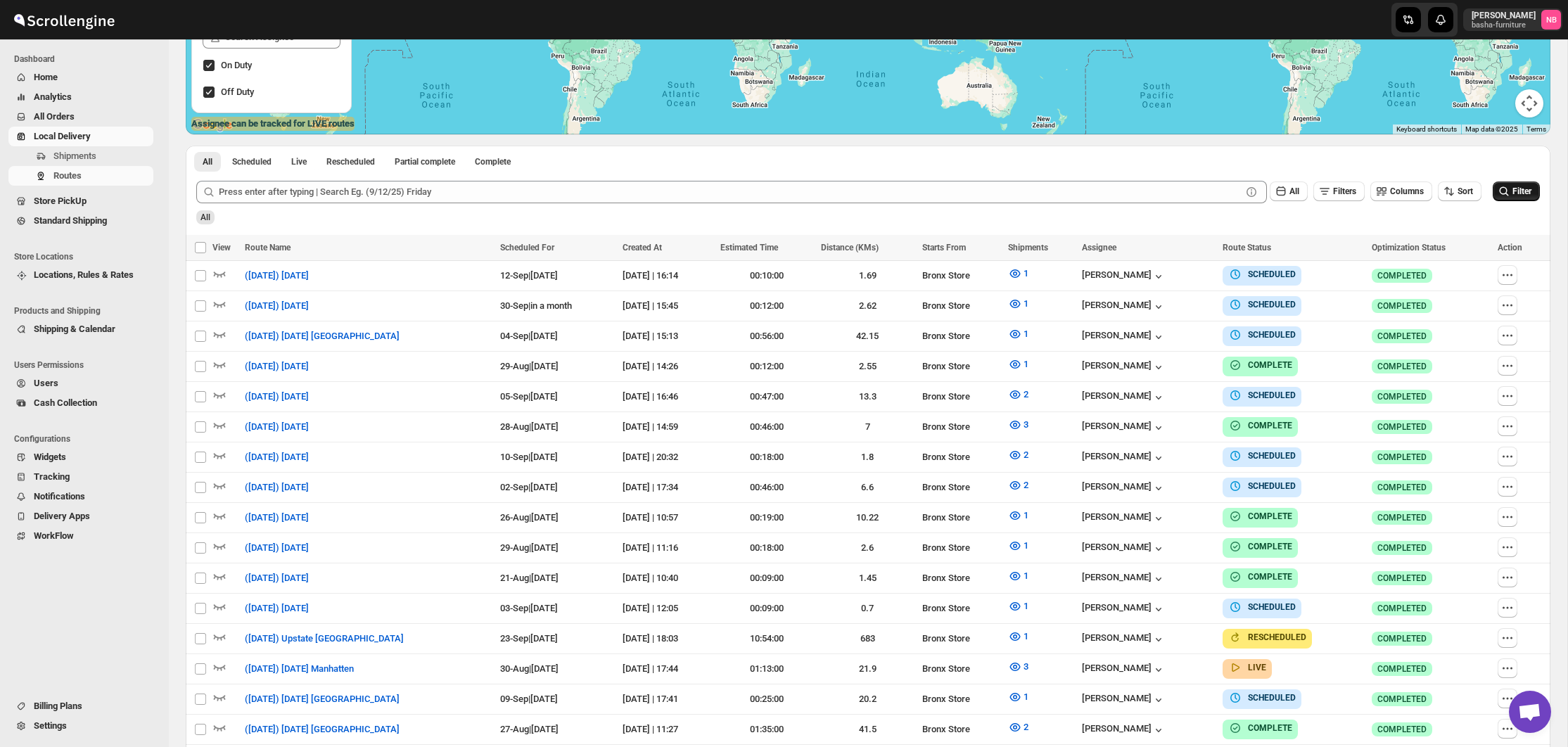
click at [1503, 192] on icon "submit" at bounding box center [1504, 191] width 14 height 14
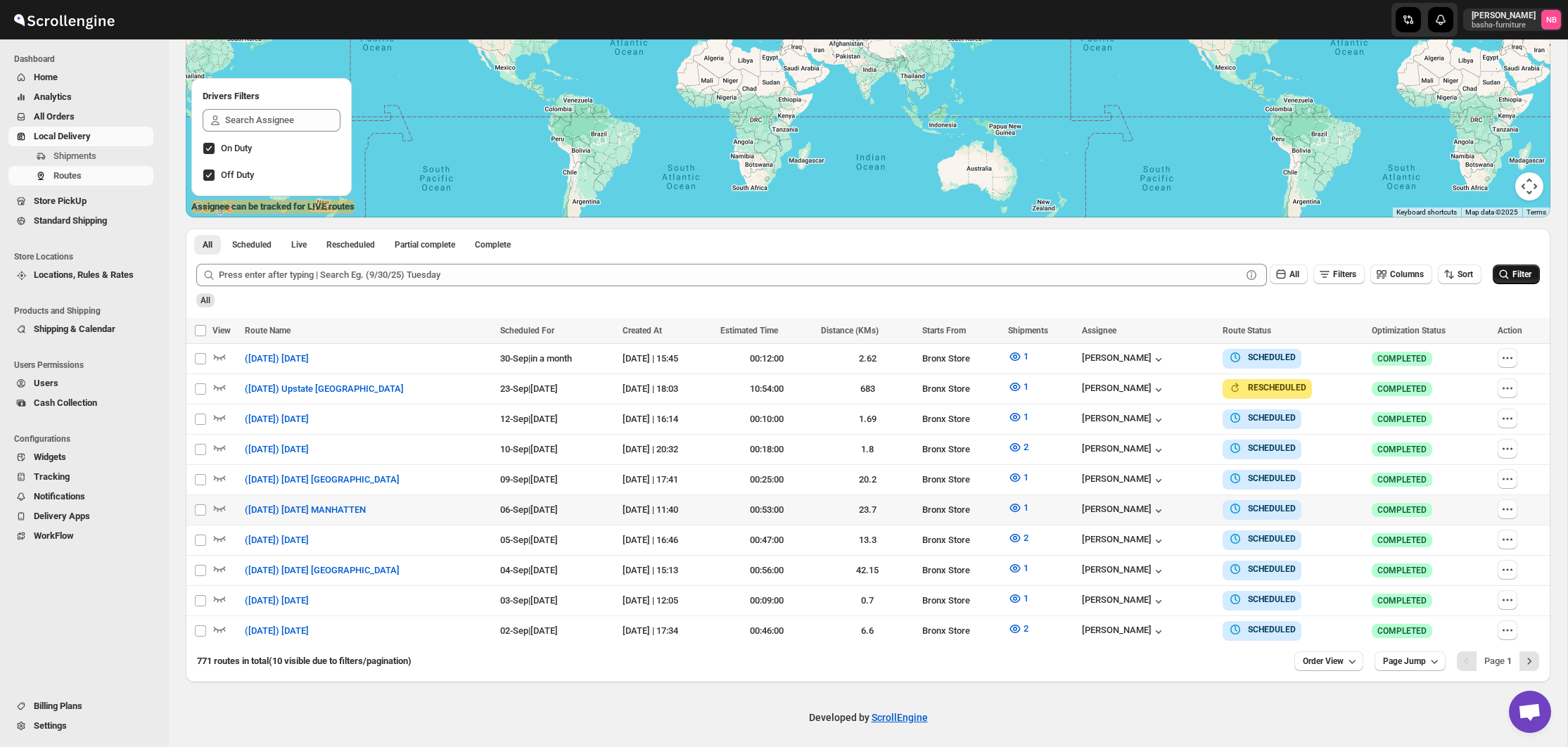
scroll to position [217, 0]
click at [1317, 659] on span "Order View" at bounding box center [1323, 661] width 41 height 11
click at [1311, 563] on div "25 orders" at bounding box center [1305, 558] width 37 height 14
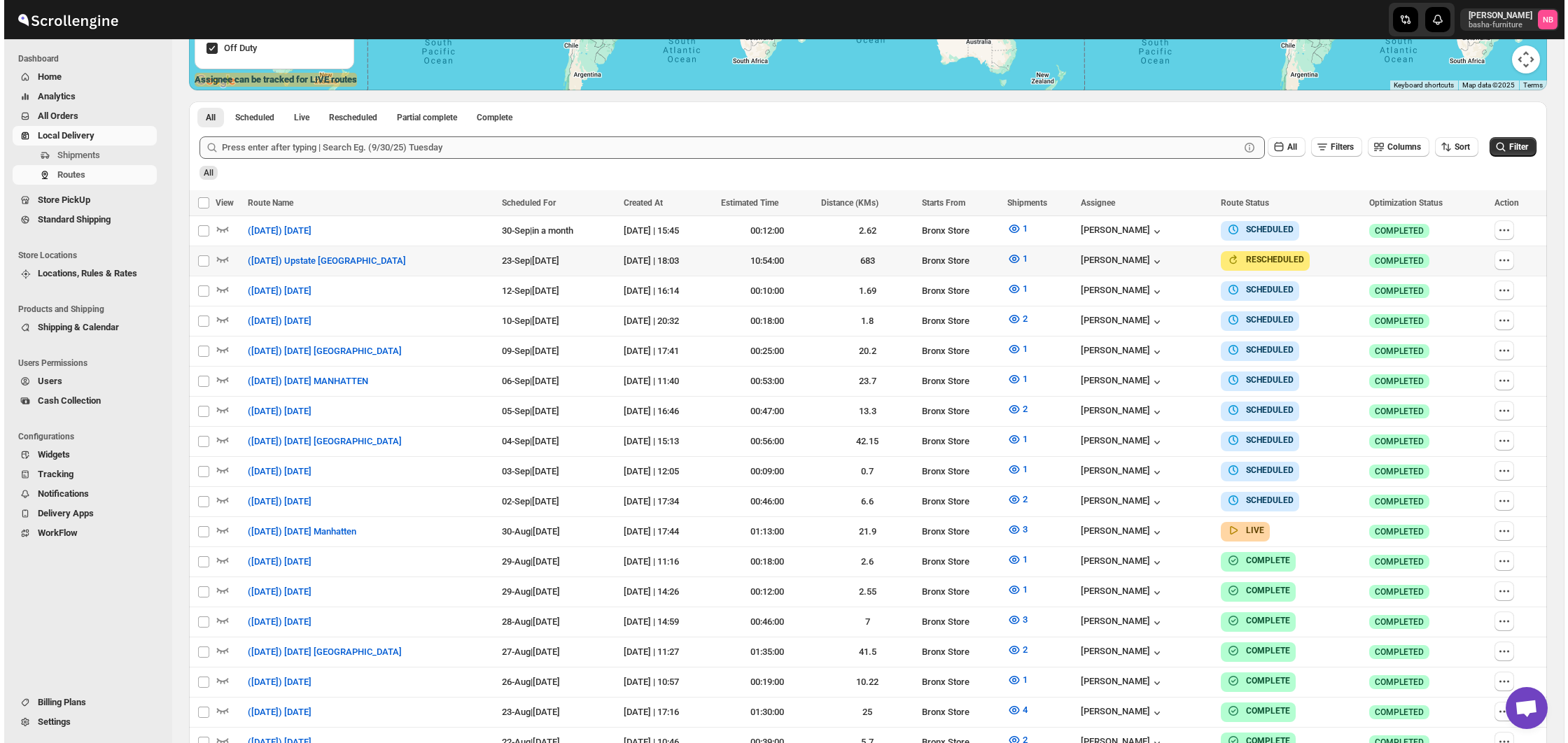
scroll to position [310, 0]
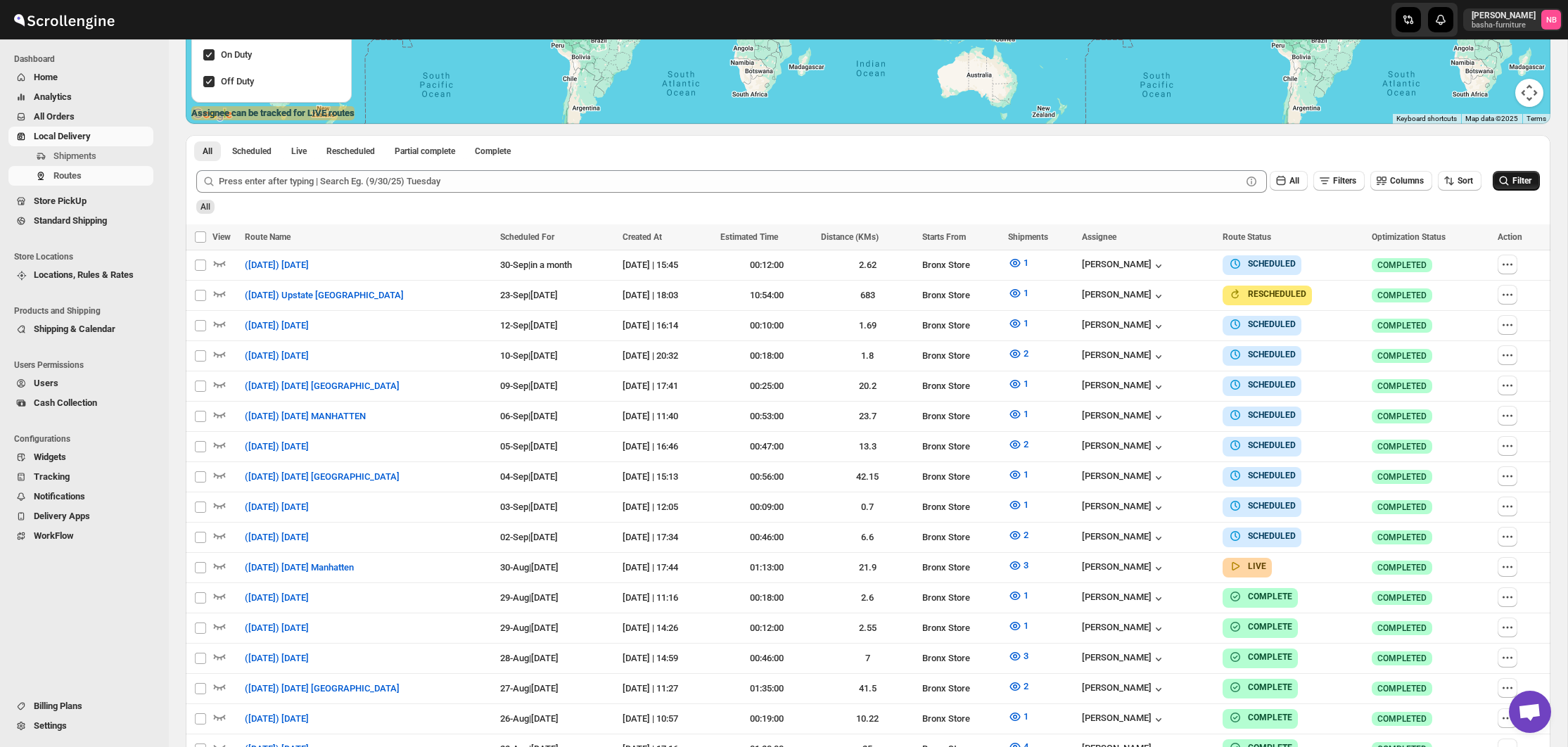
click at [1503, 180] on icon "submit" at bounding box center [1504, 181] width 14 height 14
click at [1538, 177] on button "Filter" at bounding box center [1517, 180] width 47 height 20
click at [1022, 558] on icon "button" at bounding box center [1015, 566] width 14 height 14
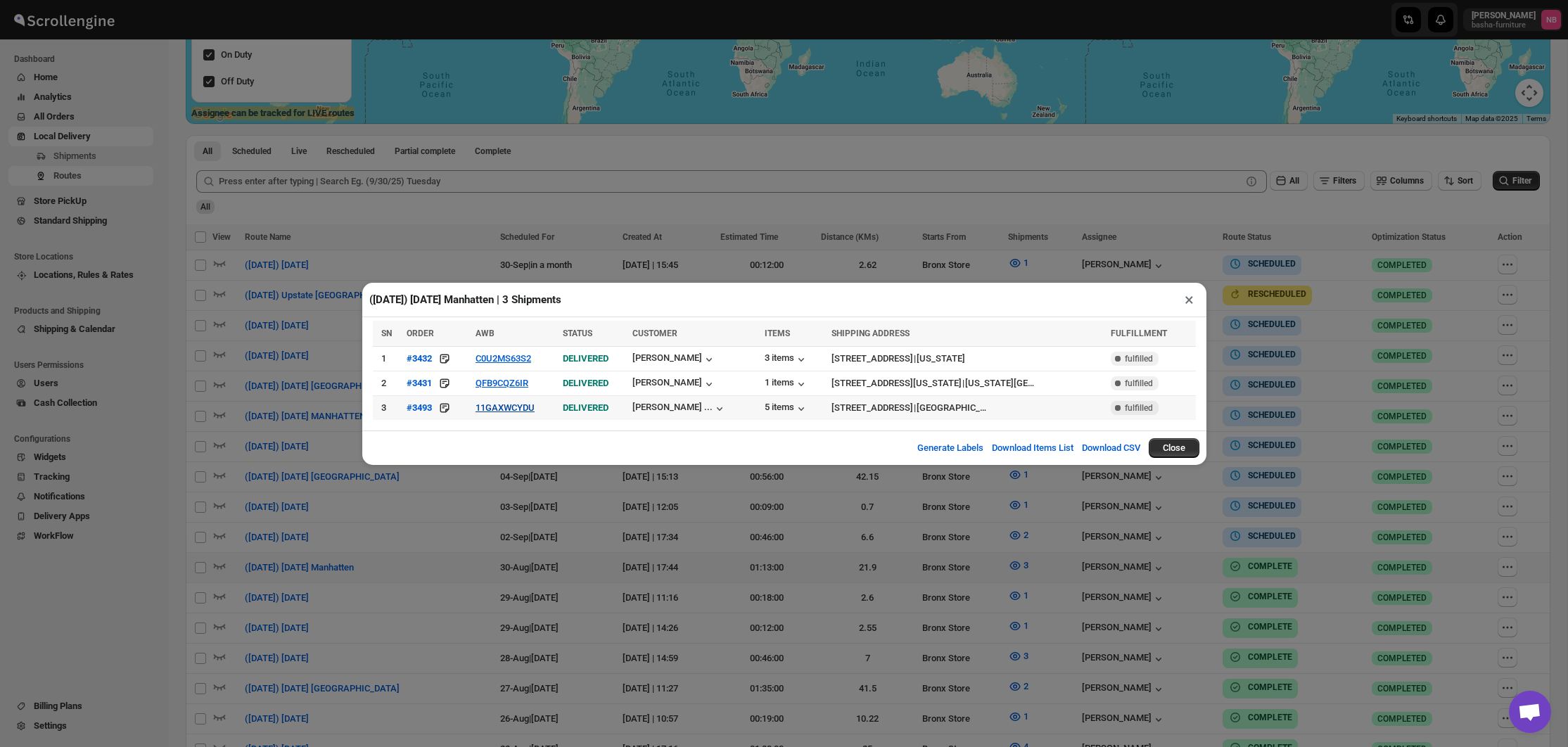
click at [522, 410] on button "11GAXWCYDU" at bounding box center [504, 408] width 59 height 11
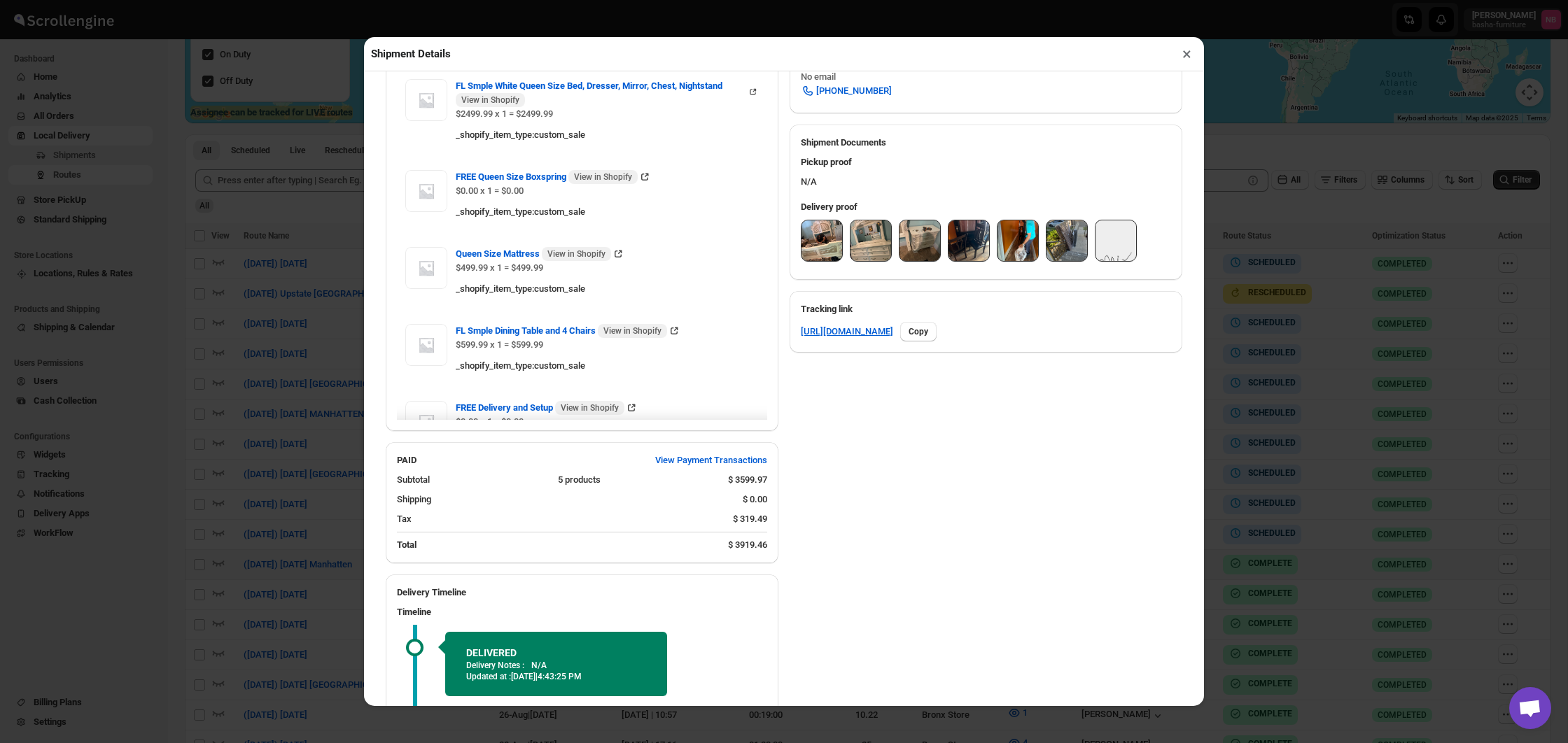
scroll to position [406, 0]
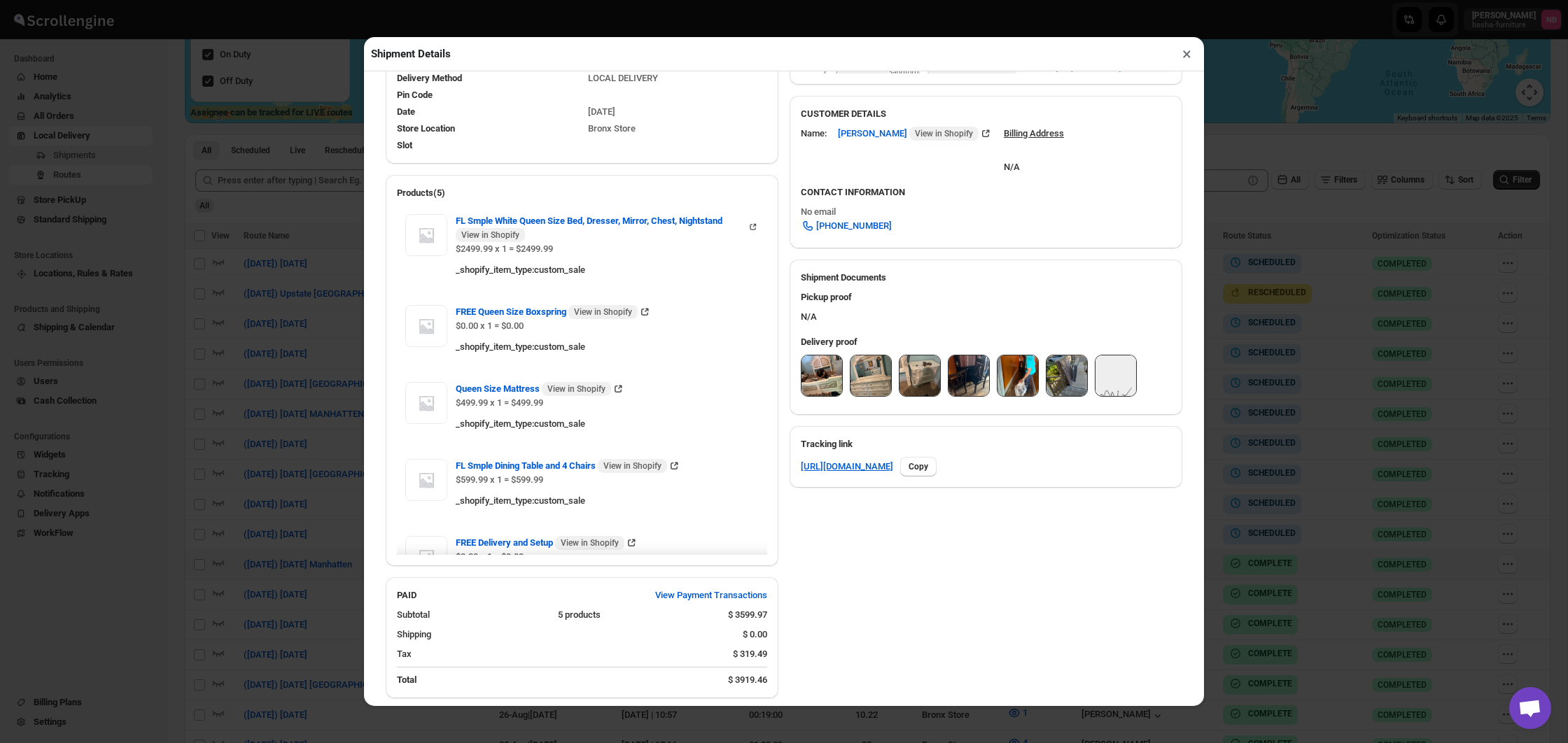
click at [819, 382] on img at bounding box center [821, 375] width 40 height 40
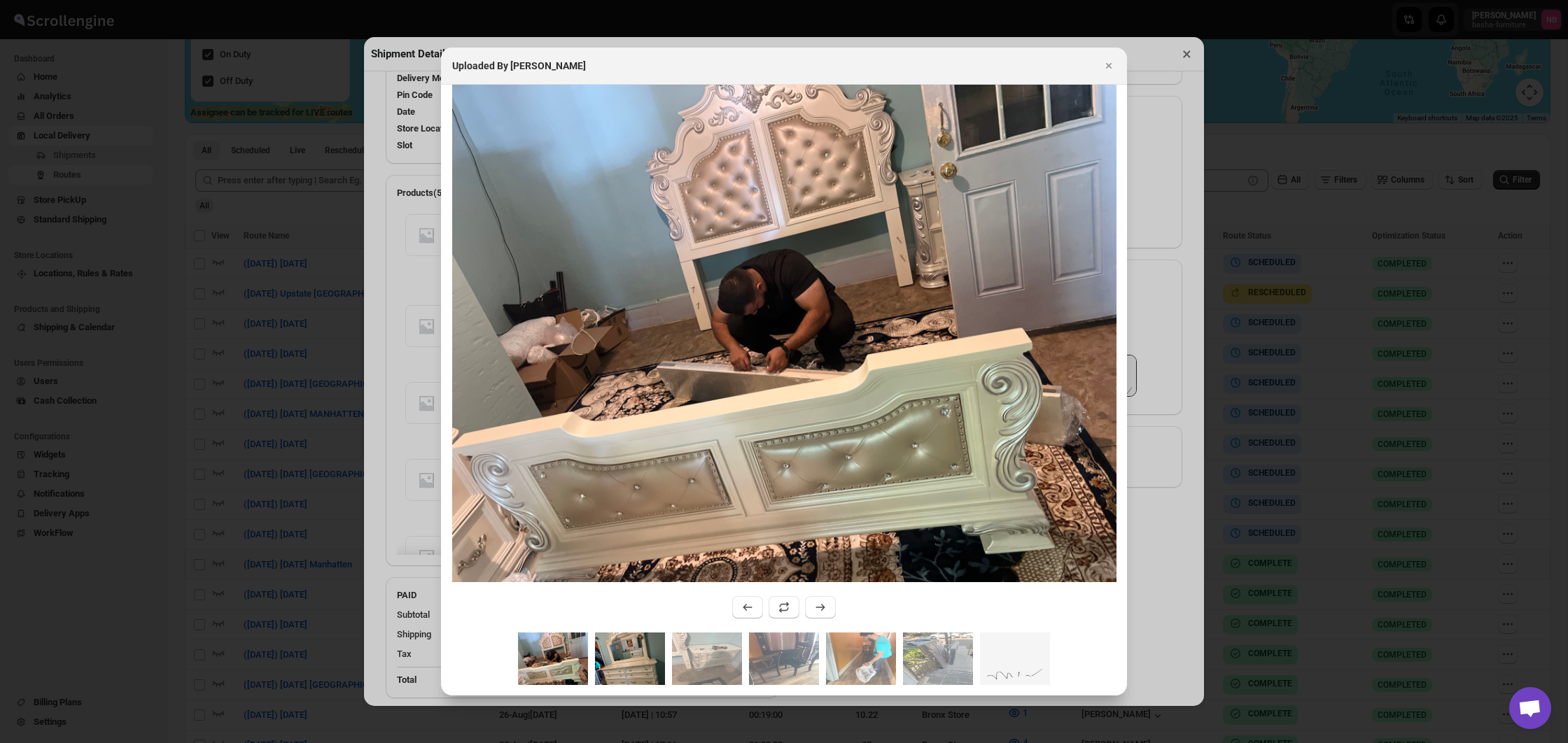
click at [626, 666] on img ":r2686:" at bounding box center [630, 659] width 70 height 52
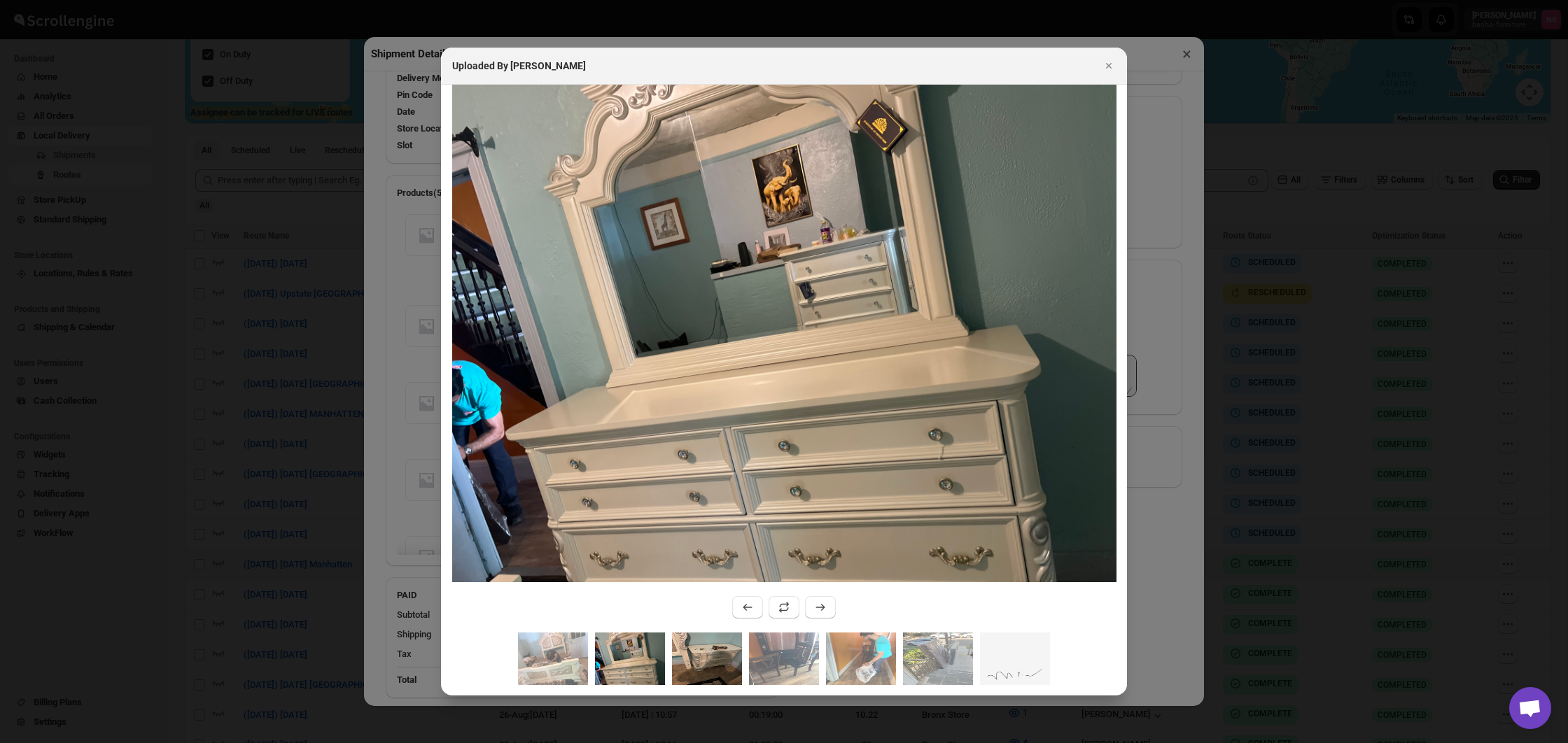
click at [720, 663] on img ":r2686:" at bounding box center [707, 659] width 70 height 52
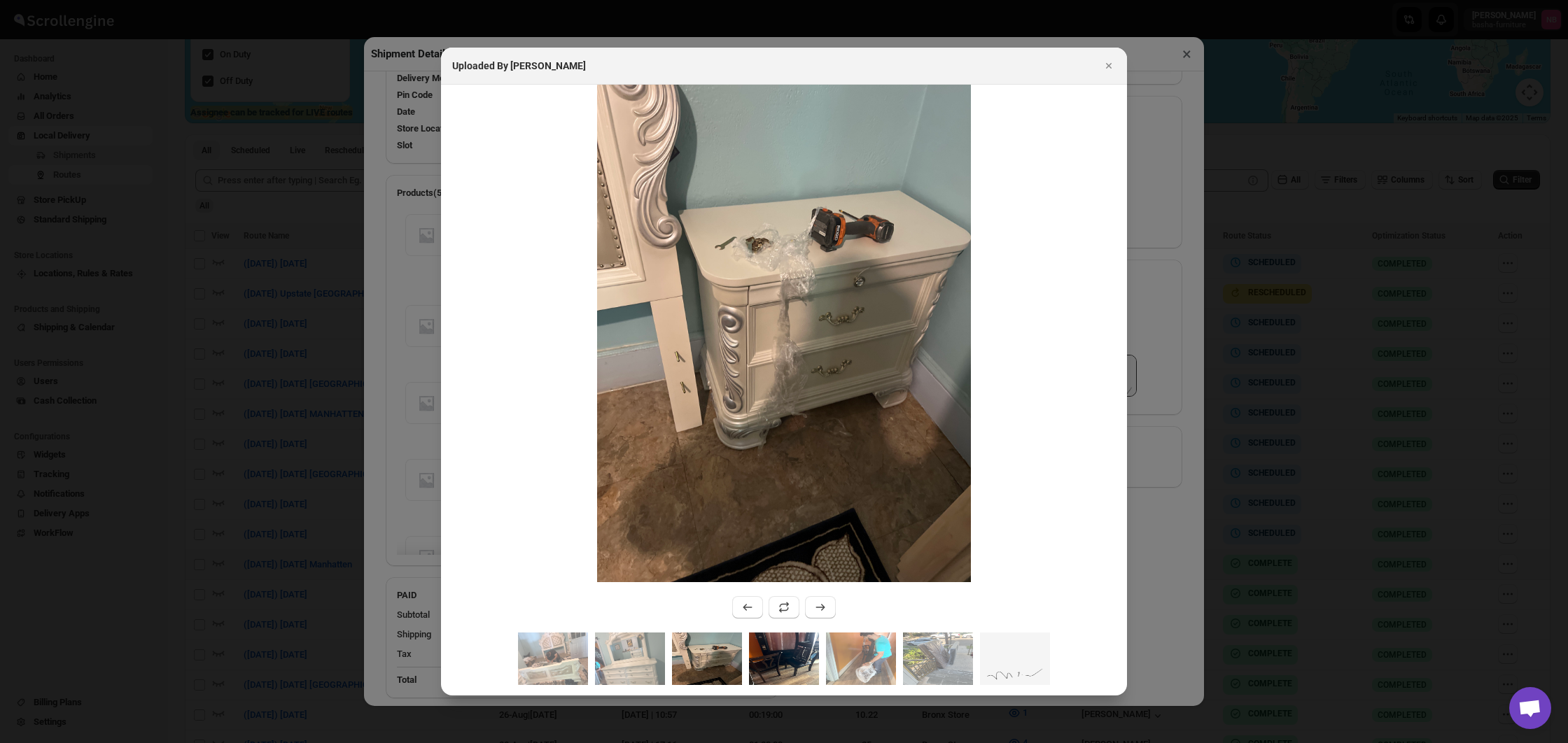
click at [799, 666] on img ":r2686:" at bounding box center [784, 659] width 70 height 52
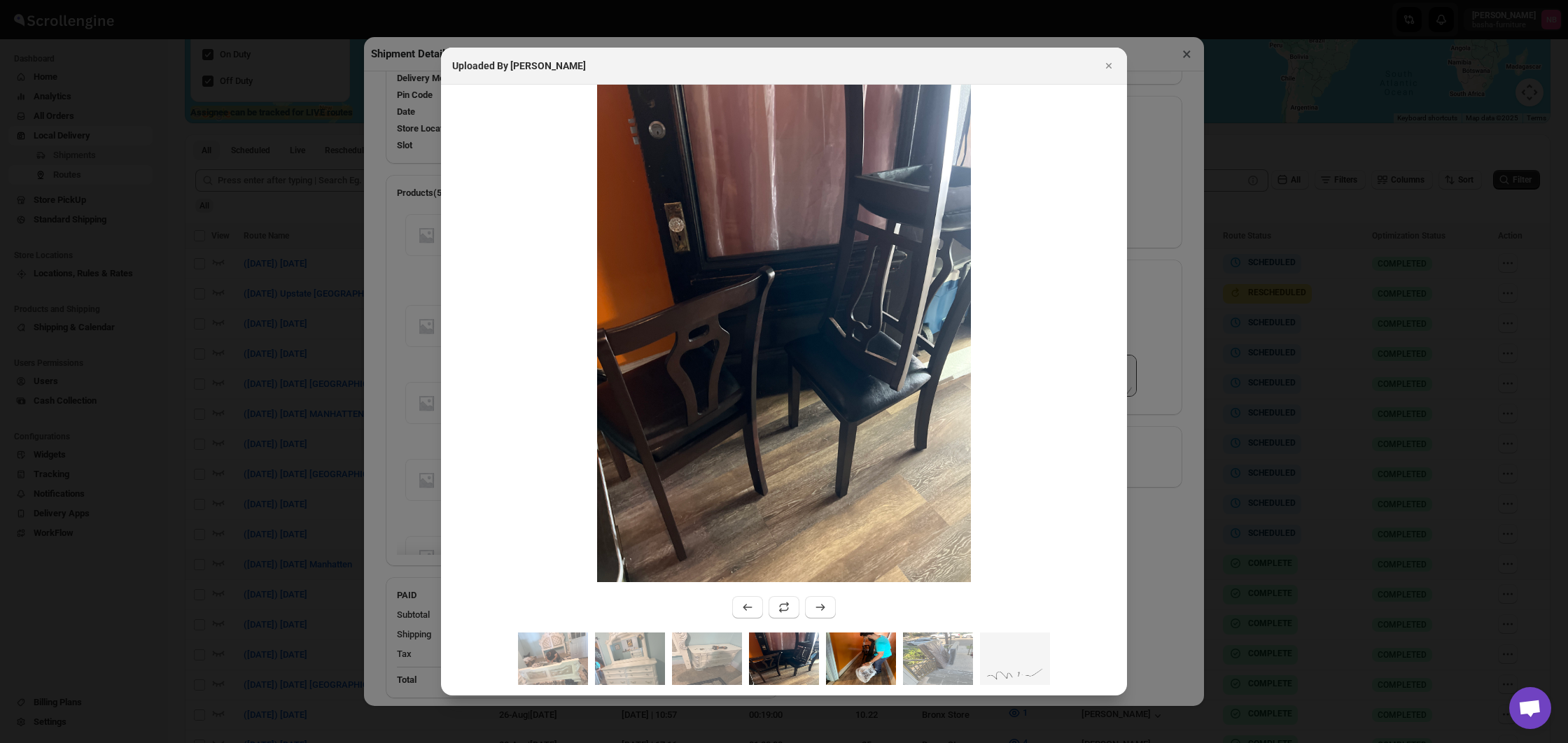
click at [852, 660] on img ":r2686:" at bounding box center [861, 659] width 70 height 52
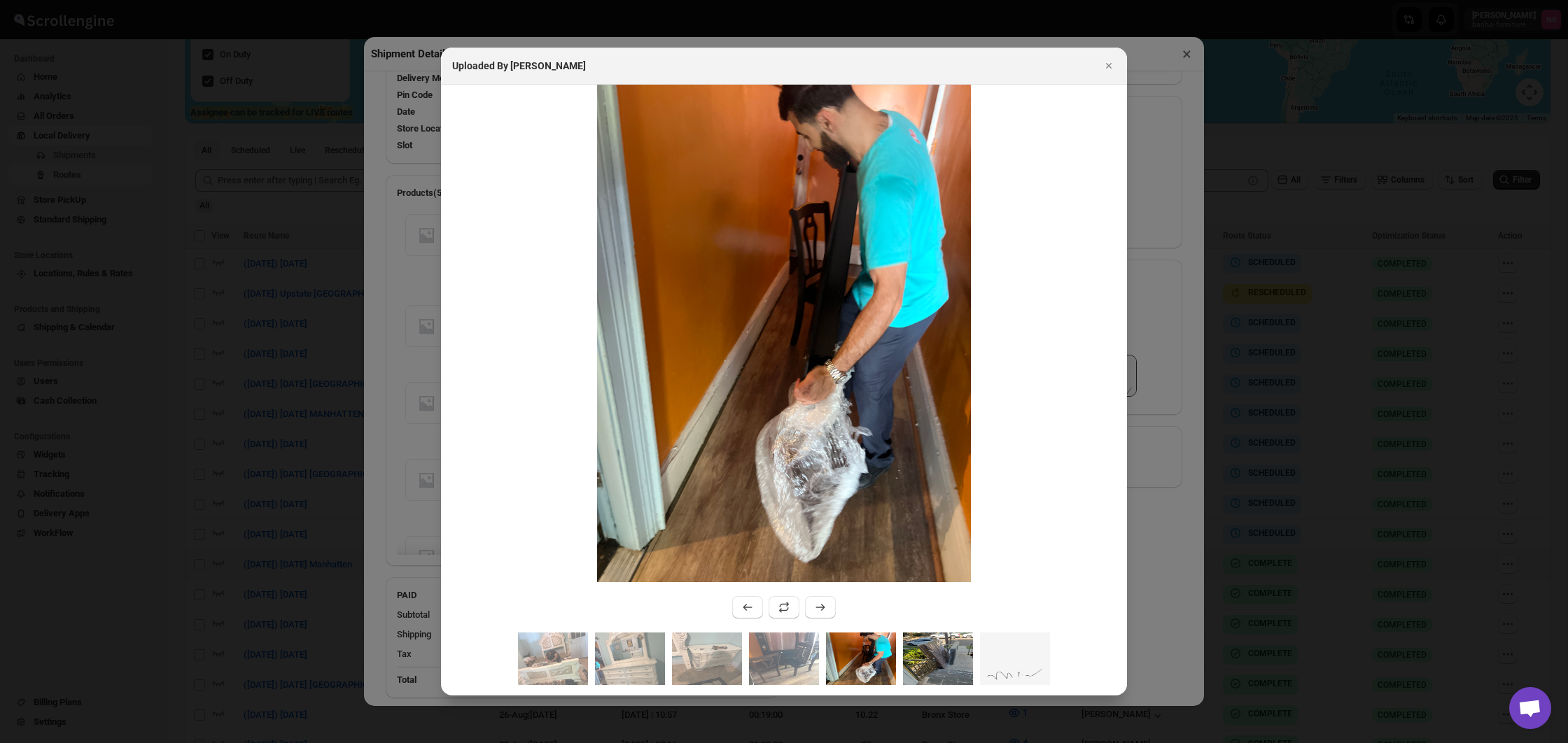
click at [924, 660] on img ":r2686:" at bounding box center [938, 659] width 70 height 52
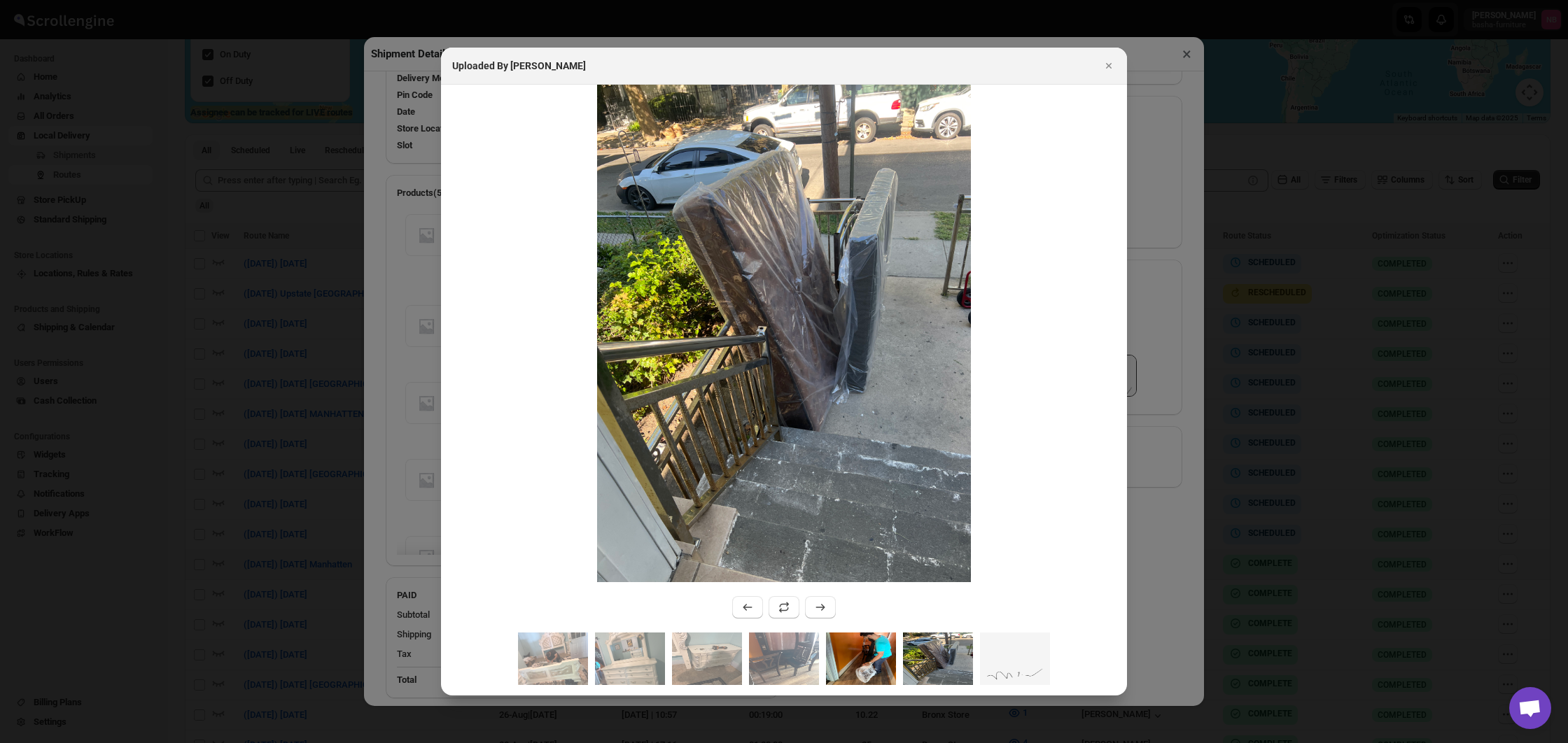
click at [879, 666] on img ":r2686:" at bounding box center [861, 659] width 70 height 52
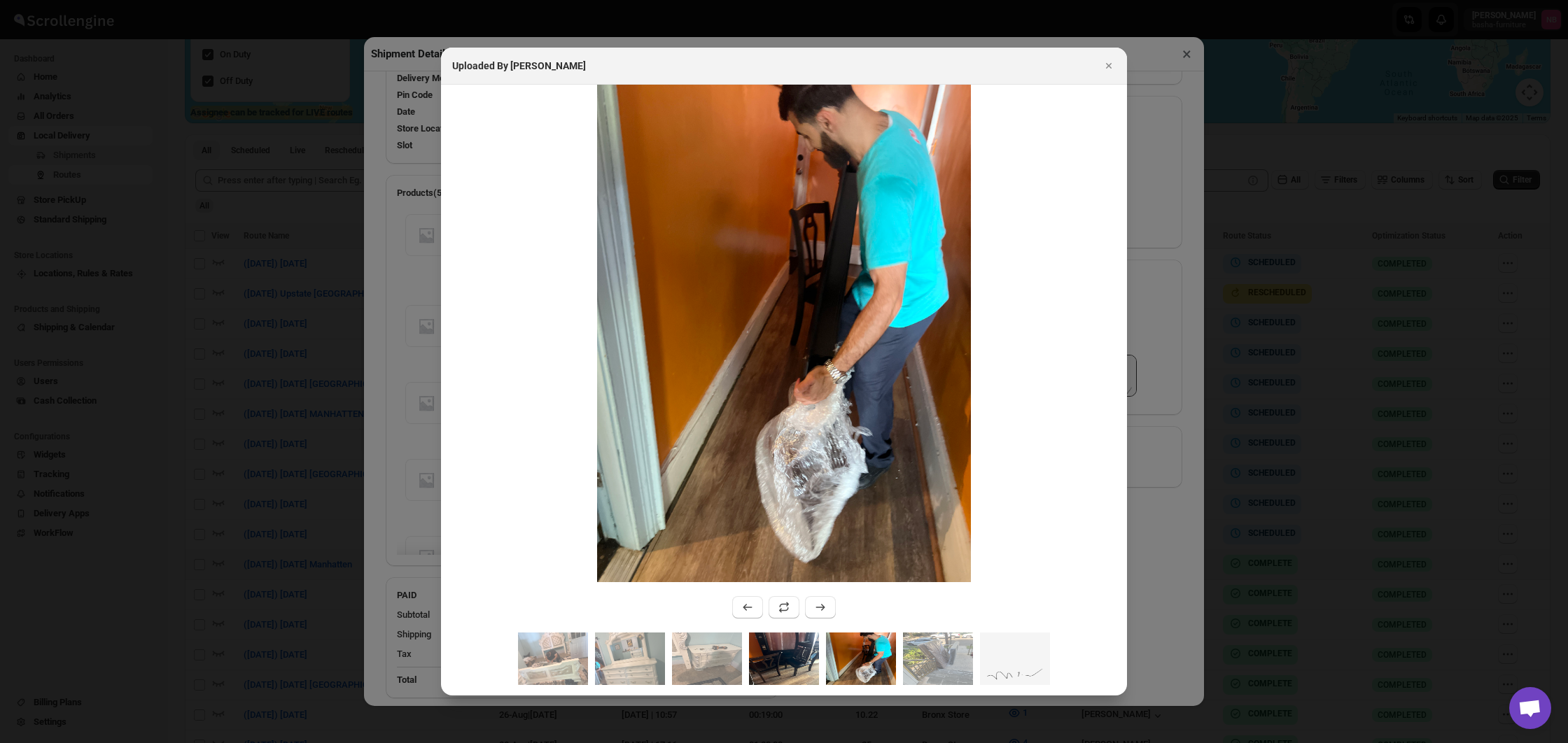
click at [815, 666] on img ":r2686:" at bounding box center [784, 659] width 70 height 52
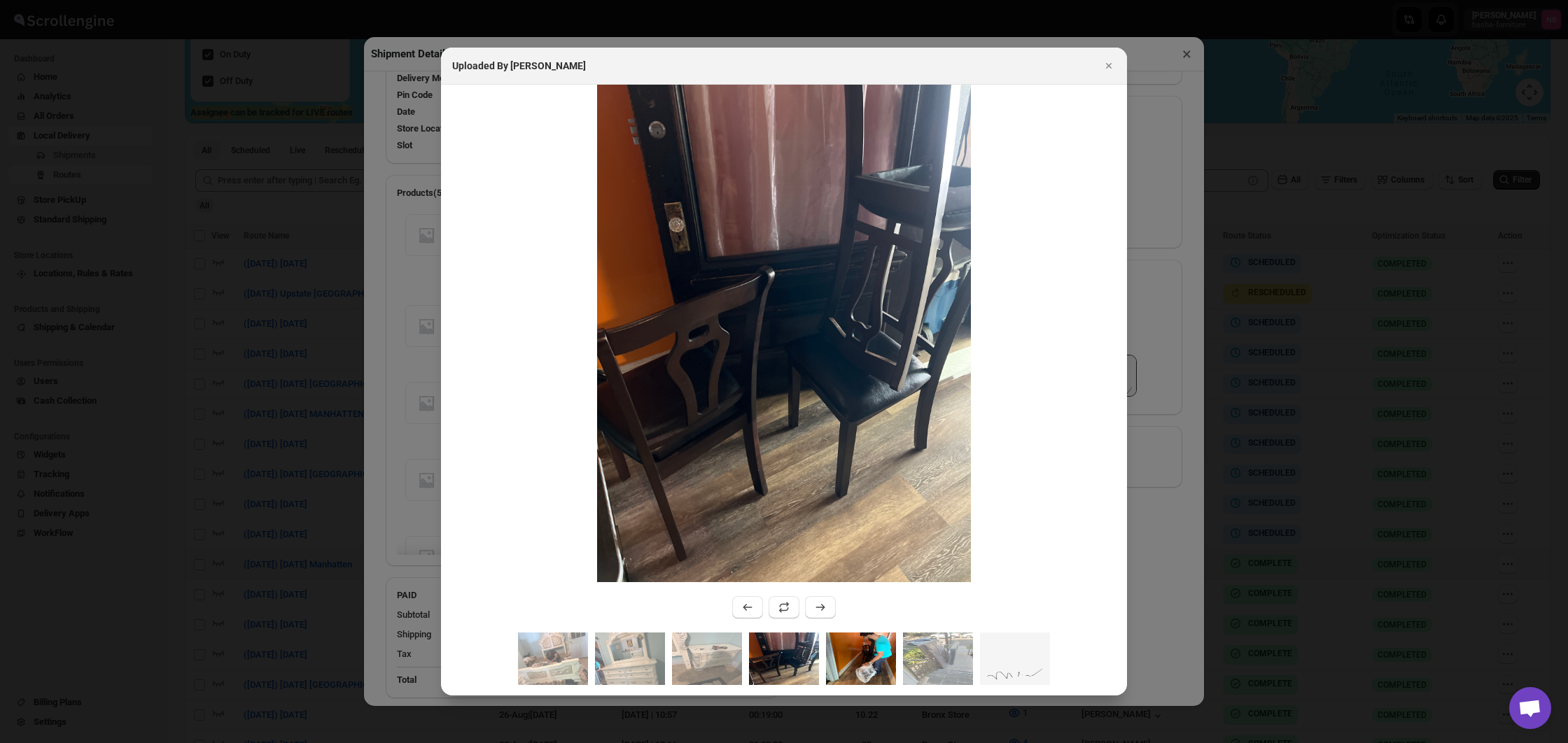
click at [867, 662] on img ":r2686:" at bounding box center [861, 659] width 70 height 52
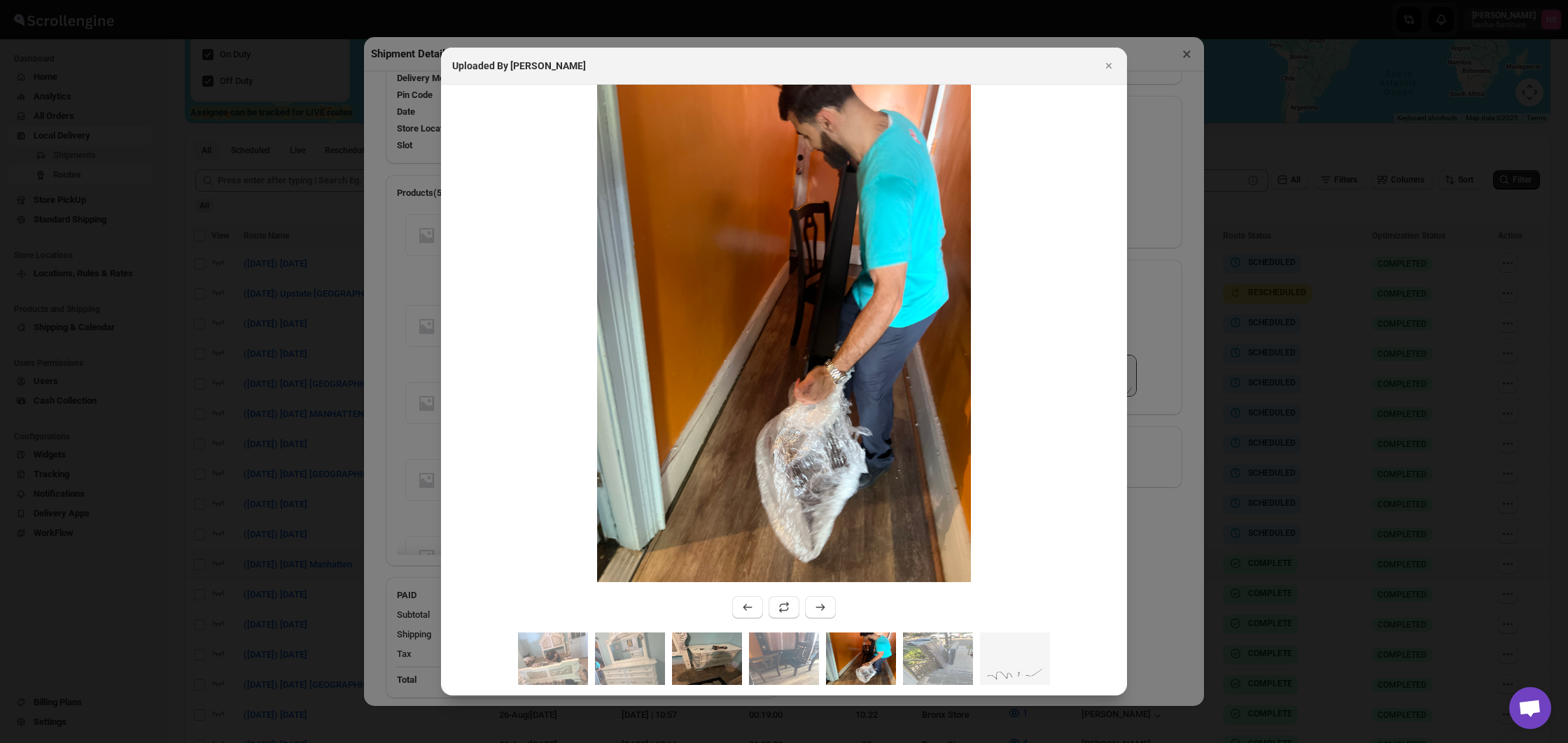
click at [721, 660] on img ":r2686:" at bounding box center [707, 659] width 70 height 52
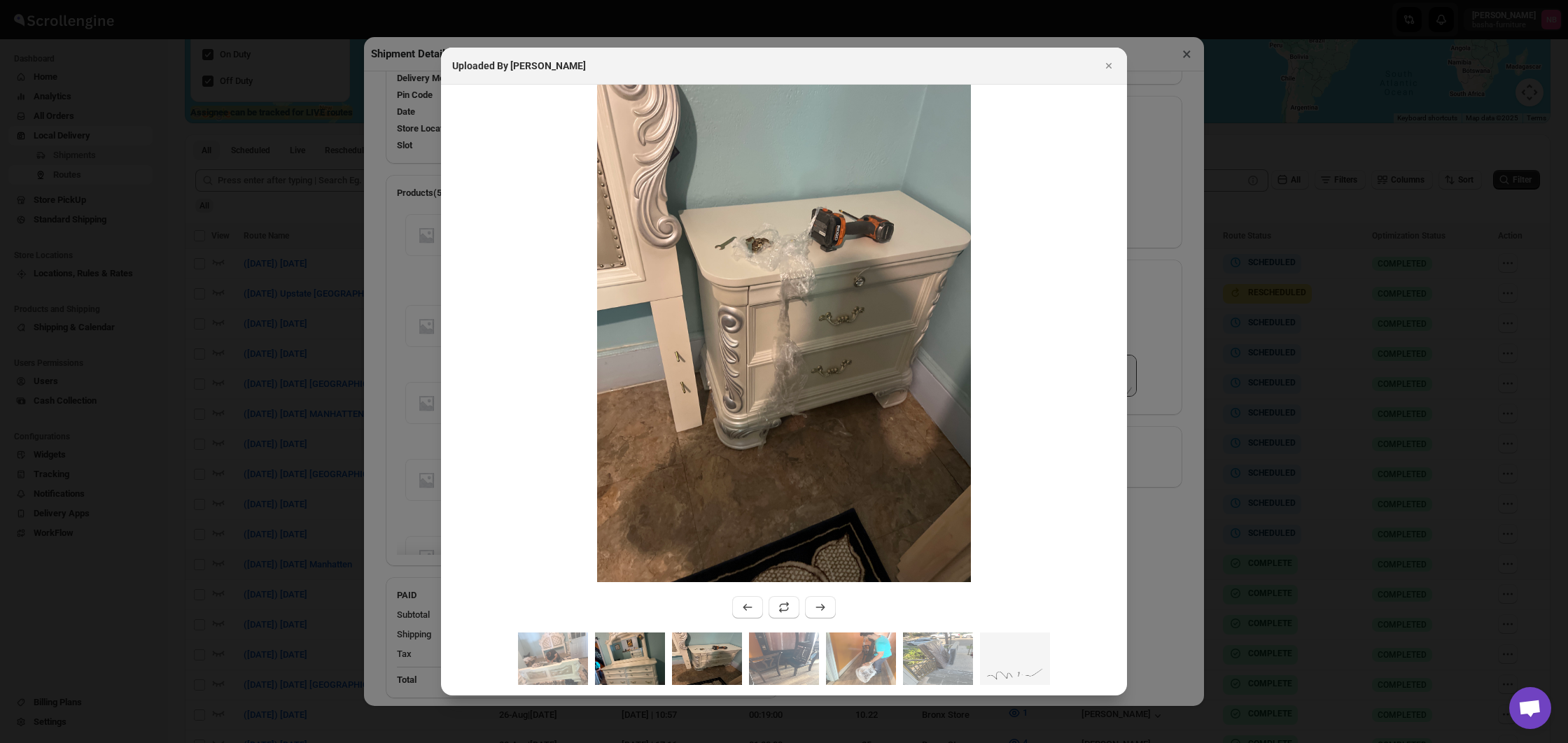
click at [639, 660] on img ":r2686:" at bounding box center [630, 659] width 70 height 52
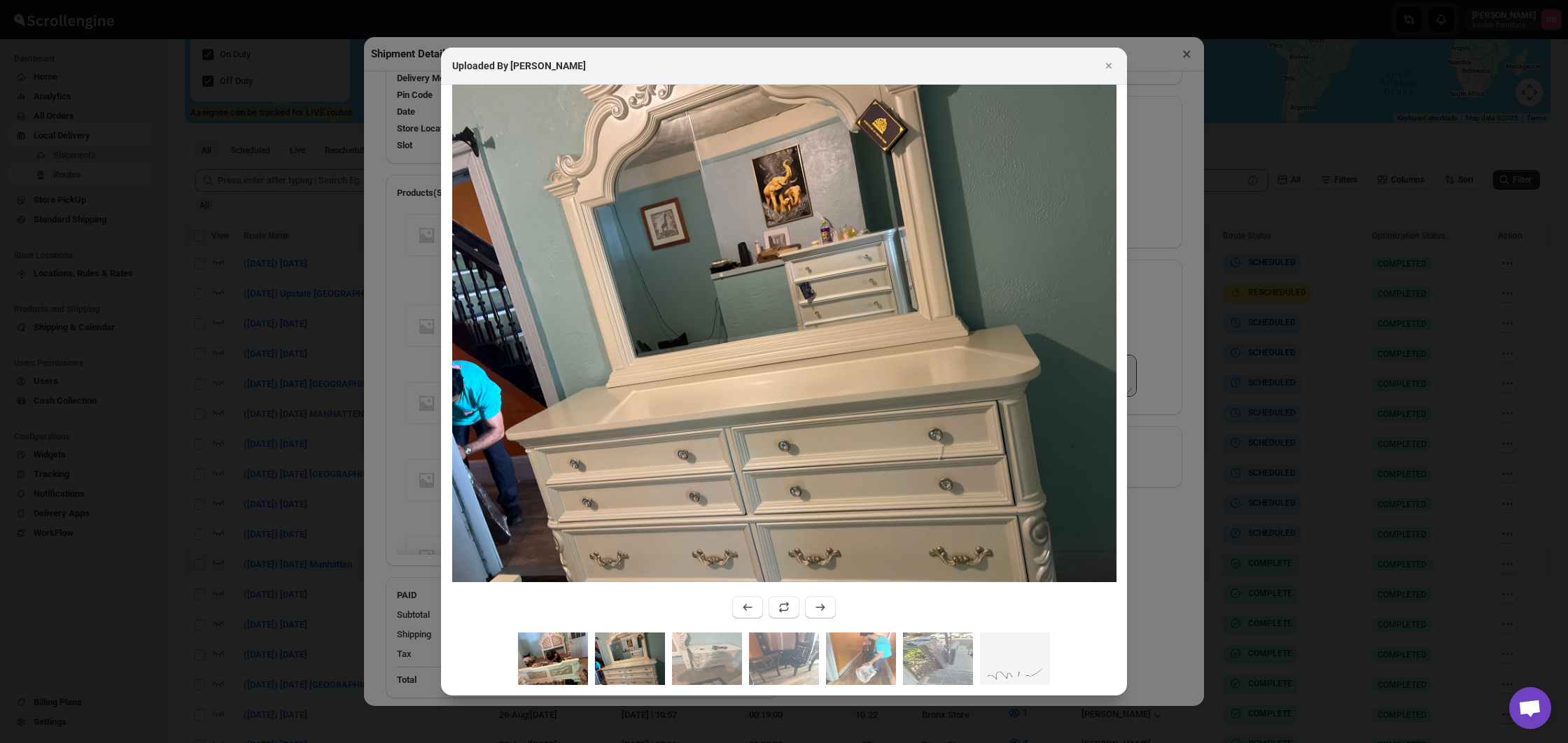
click at [564, 656] on img ":r2686:" at bounding box center [553, 659] width 70 height 52
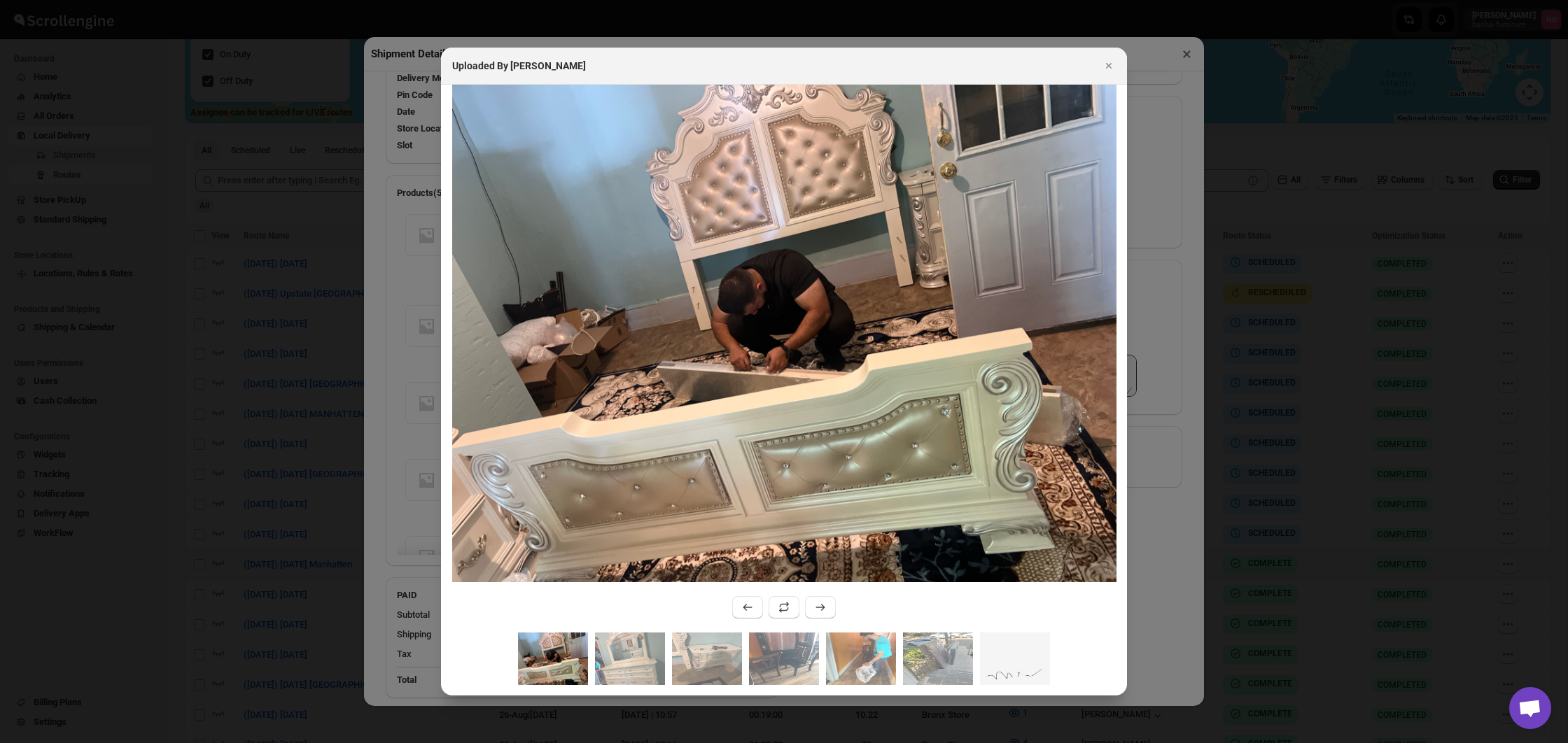
click at [1106, 76] on div "Uploaded By [PERSON_NAME]" at bounding box center [784, 66] width 686 height 37
click at [1107, 67] on icon "Close" at bounding box center [1108, 66] width 5 height 5
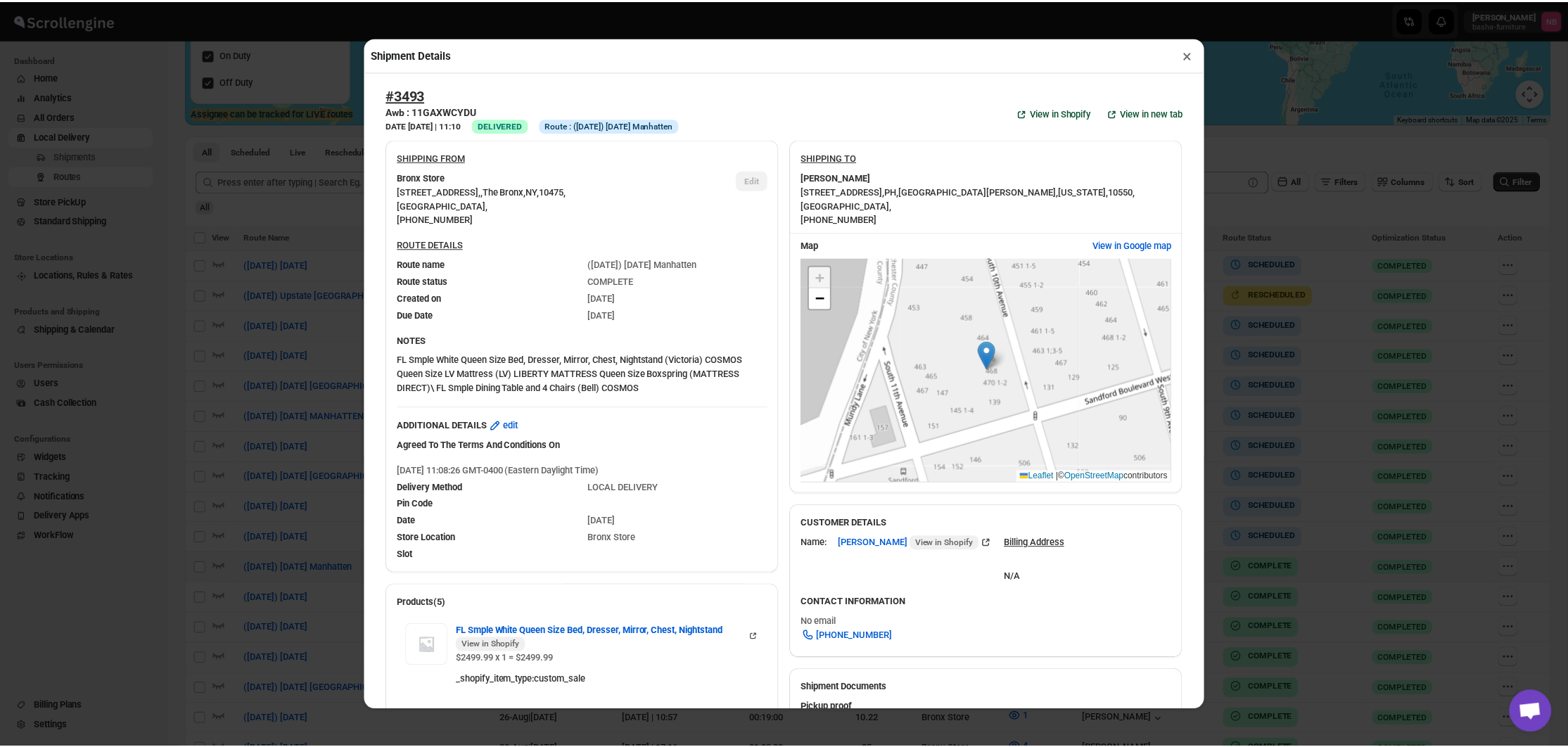
scroll to position [0, 0]
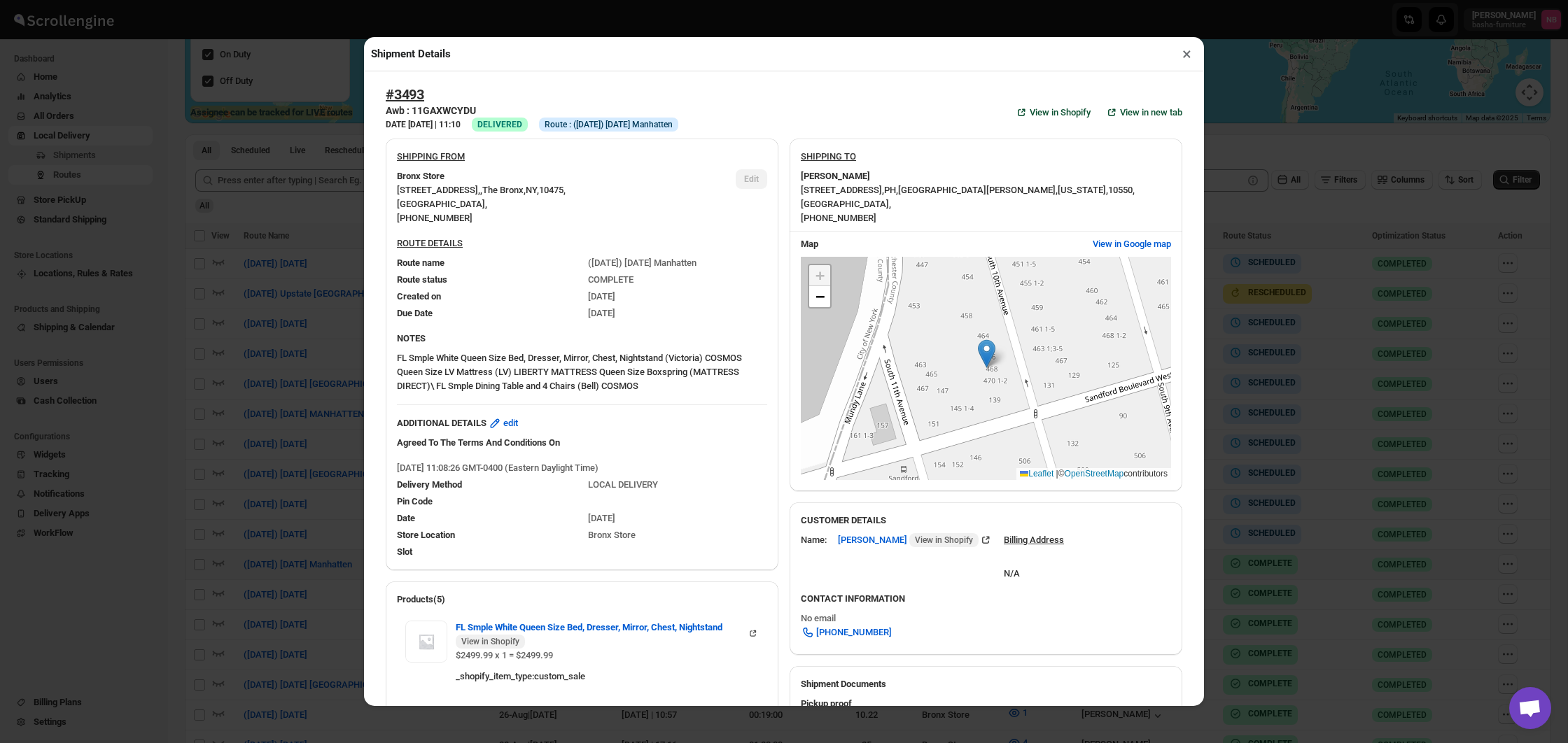
click at [1187, 53] on button "×" at bounding box center [1187, 54] width 21 height 20
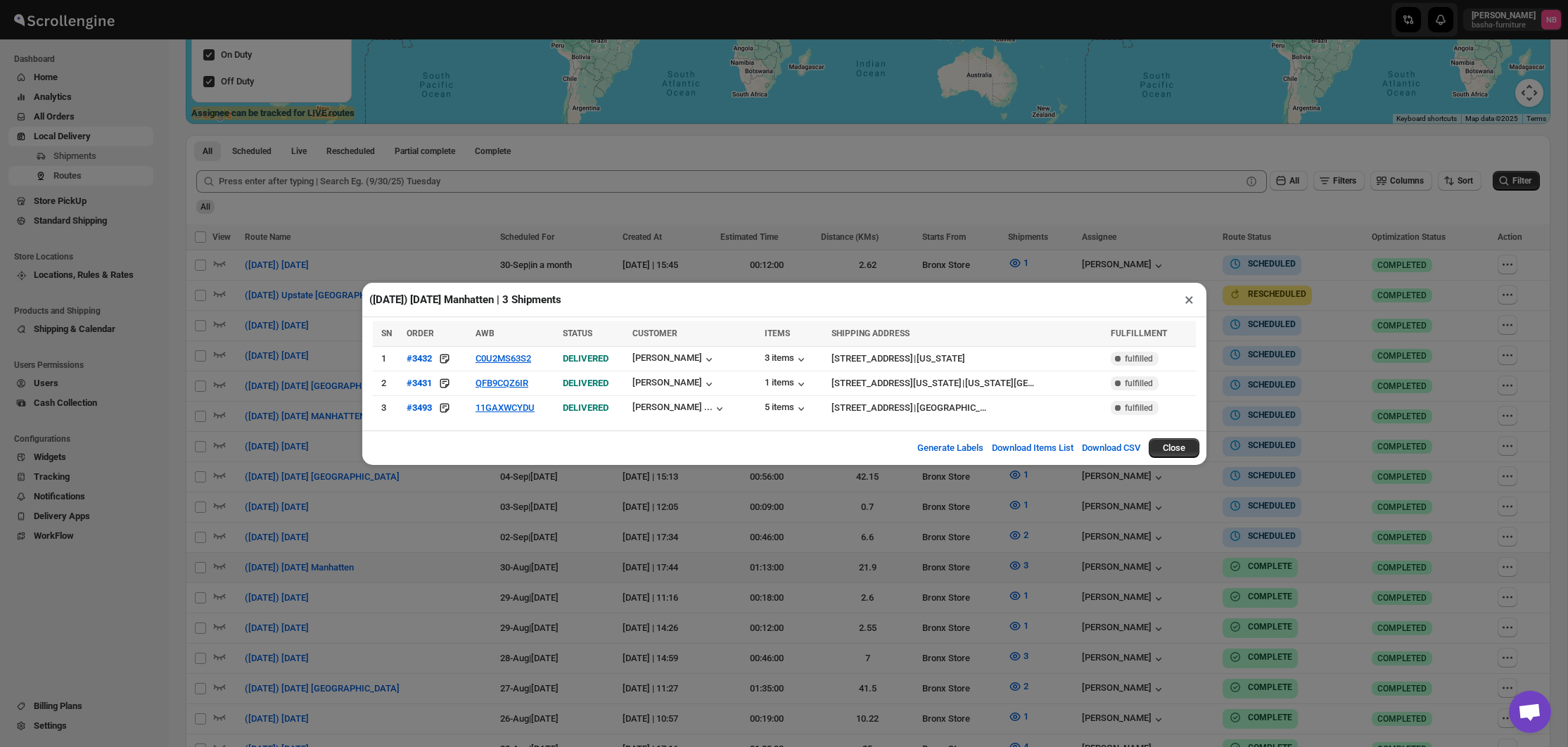
click at [1327, 232] on div "([DATE]) [DATE] Manhatten | 3 Shipments × SN ORDER AWB STATUS CUSTOMER ITEMS SH…" at bounding box center [784, 374] width 1568 height 747
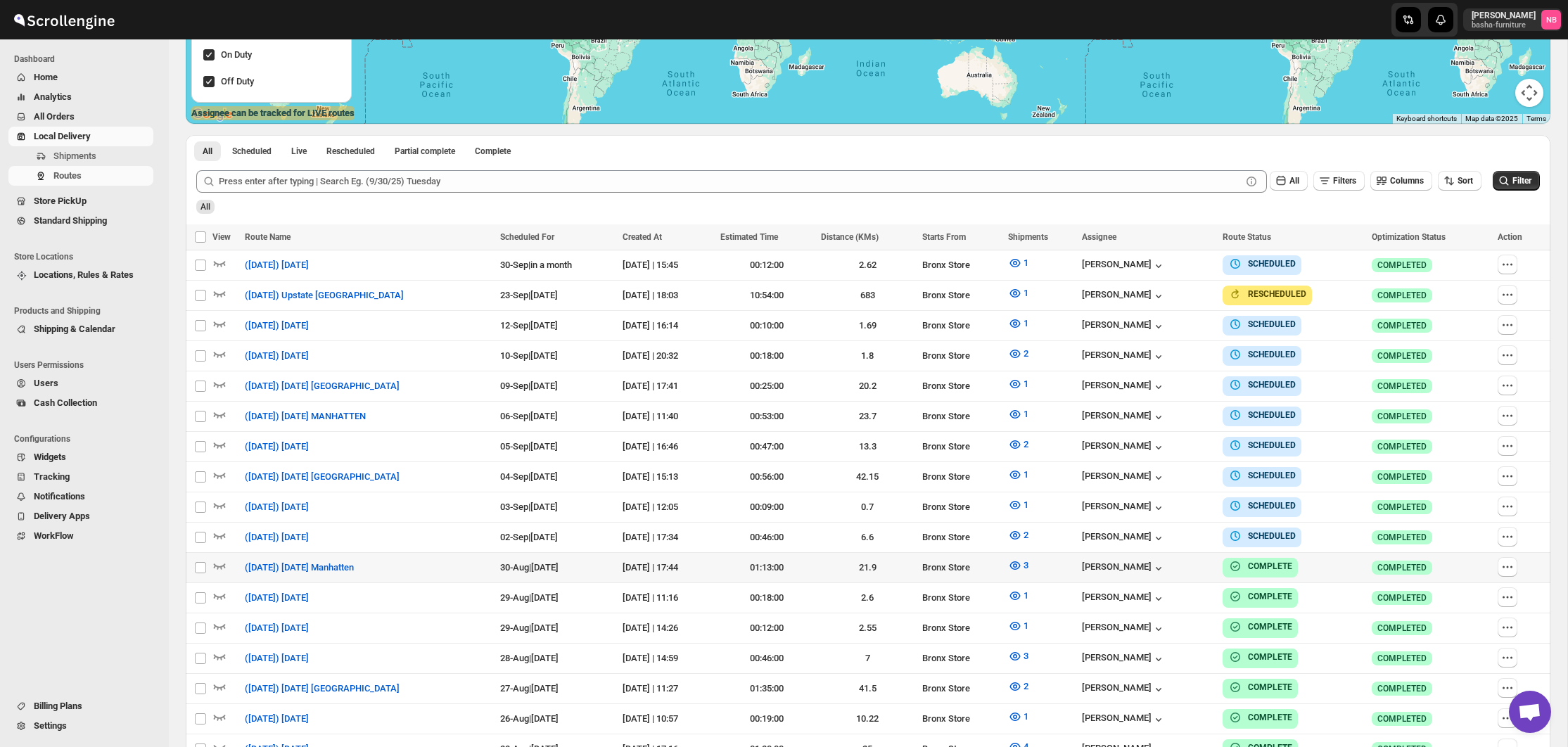
click at [1466, 214] on div "All" at bounding box center [866, 202] width 1346 height 24
